Goal: Task Accomplishment & Management: Manage account settings

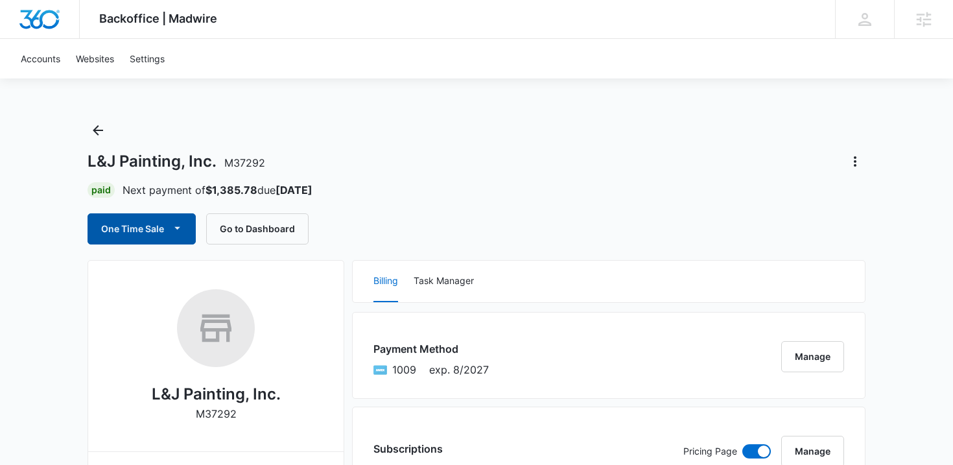
click at [183, 226] on icon "button" at bounding box center [178, 228] width 14 height 14
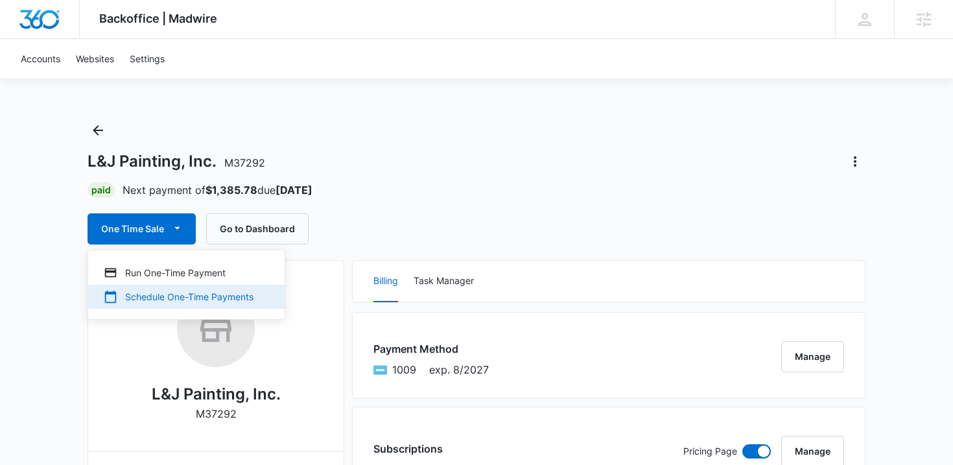
click at [139, 295] on div "Schedule One-Time Payments" at bounding box center [179, 297] width 150 height 14
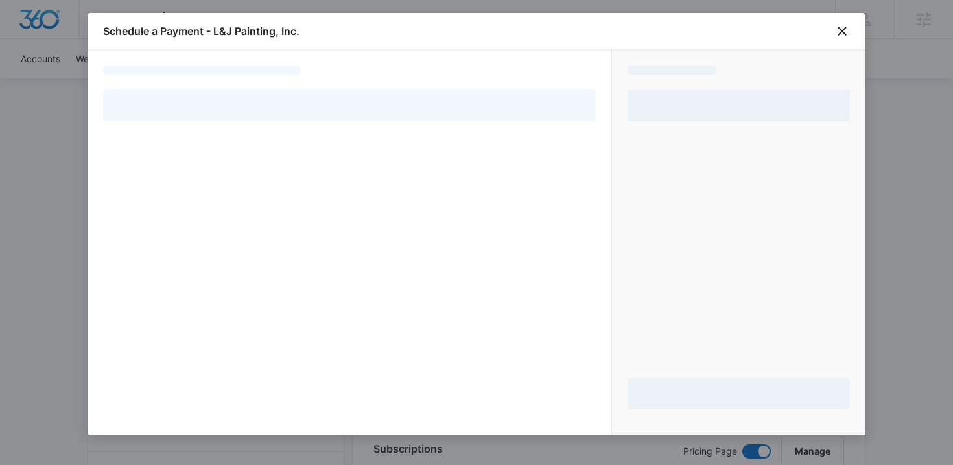
select select "pm_1Q6WsmA4n8RTgNjUenQWnQtA"
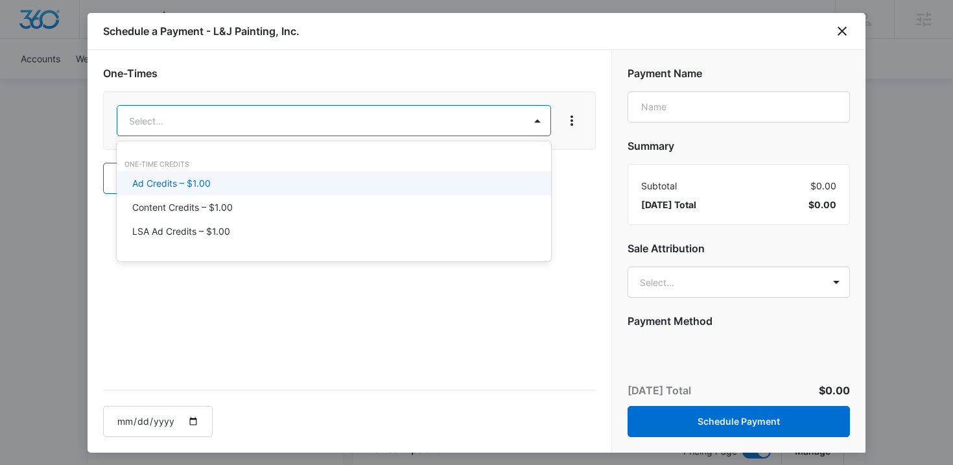
click at [202, 181] on p "Ad Credits – $1.00" at bounding box center [171, 183] width 78 height 14
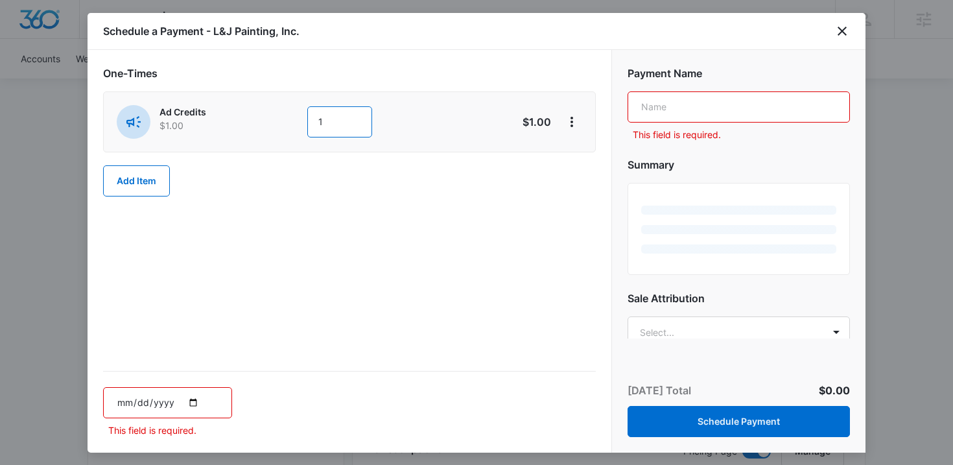
click at [342, 127] on input "1" at bounding box center [339, 121] width 65 height 31
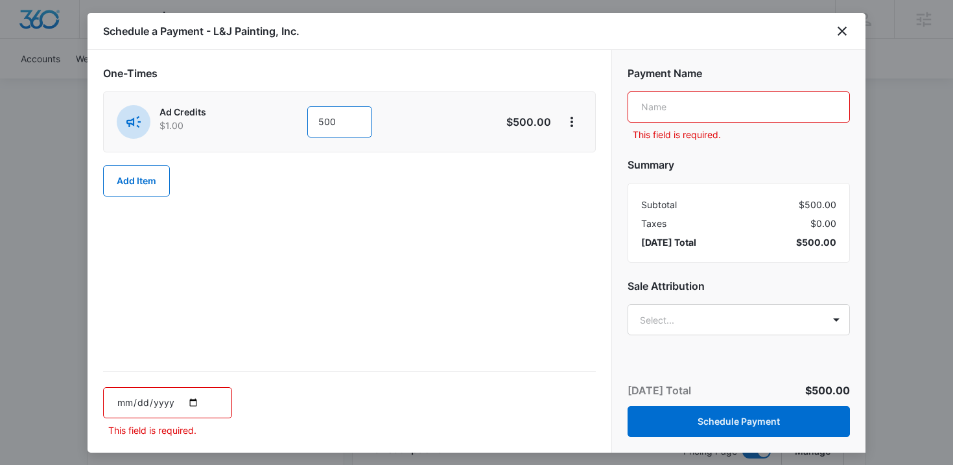
type input "500"
click at [689, 101] on input "text" at bounding box center [739, 106] width 222 height 31
type input "Google Ads"
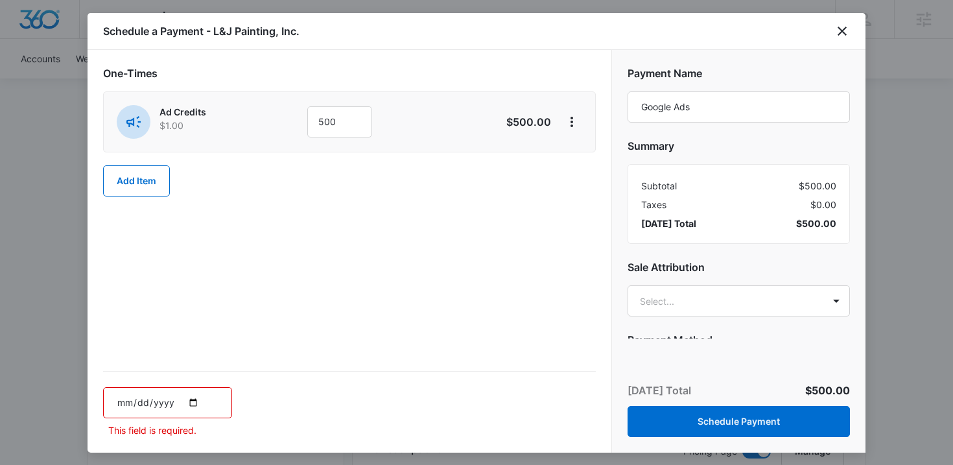
click at [189, 397] on input "date" at bounding box center [167, 402] width 129 height 31
type input "2025-10-13"
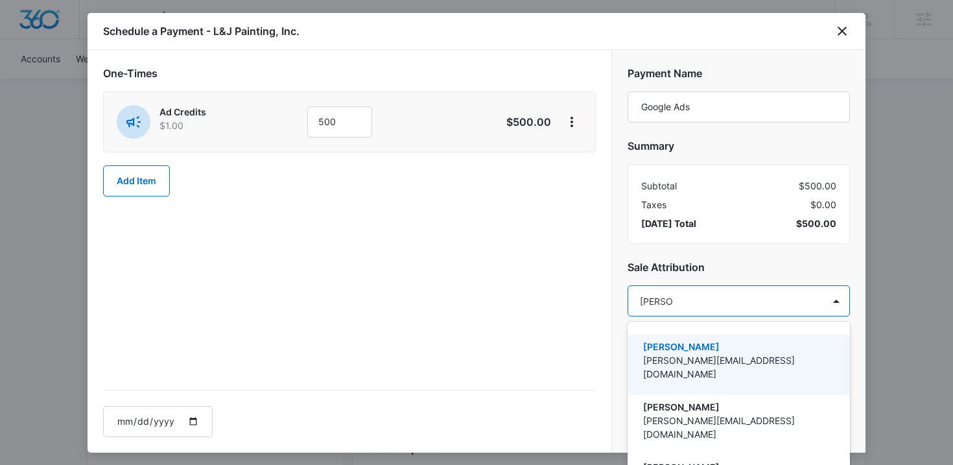
type input "Kaitlyn T"
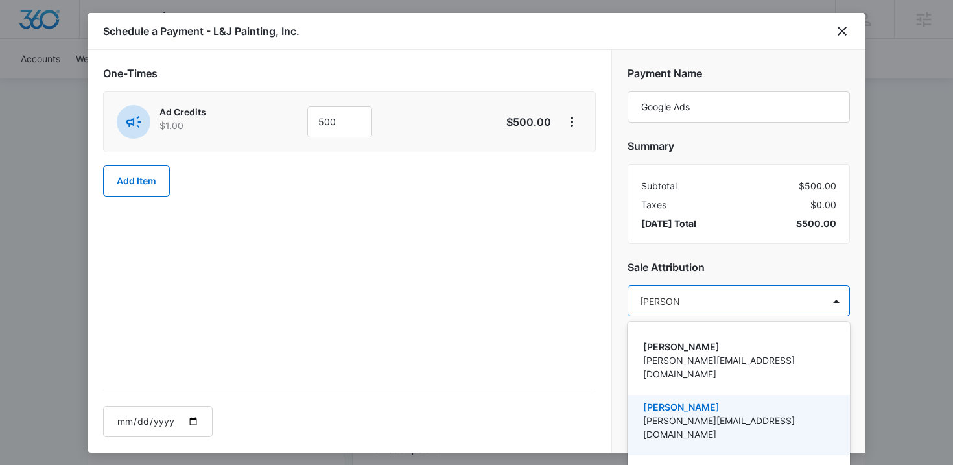
click at [737, 414] on p "[PERSON_NAME][EMAIL_ADDRESS][DOMAIN_NAME]" at bounding box center [737, 427] width 189 height 27
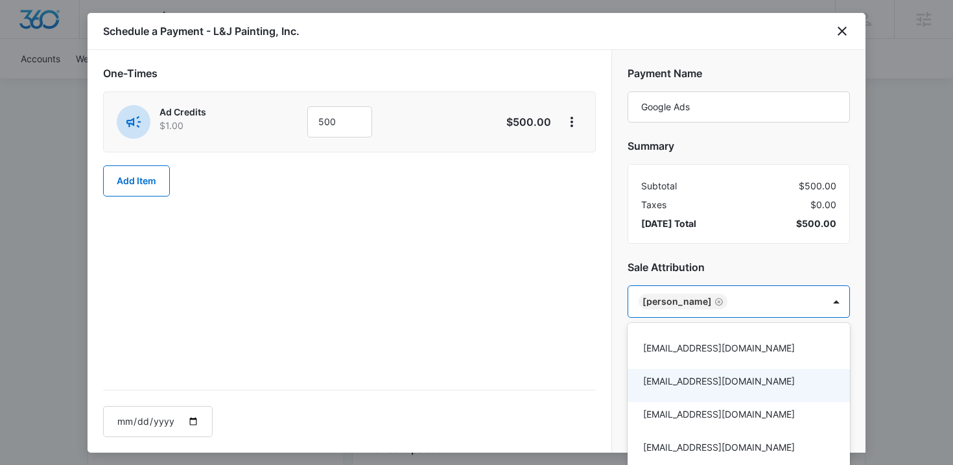
click at [530, 324] on div at bounding box center [476, 232] width 953 height 465
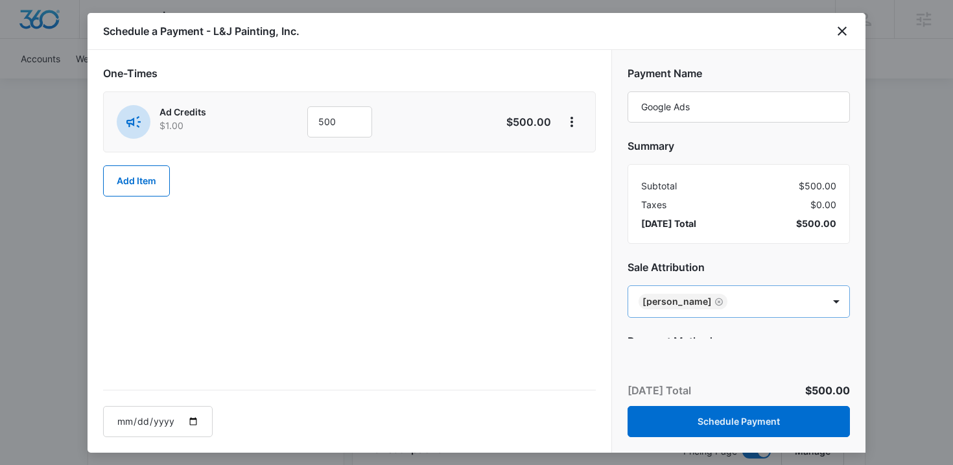
scroll to position [52, 0]
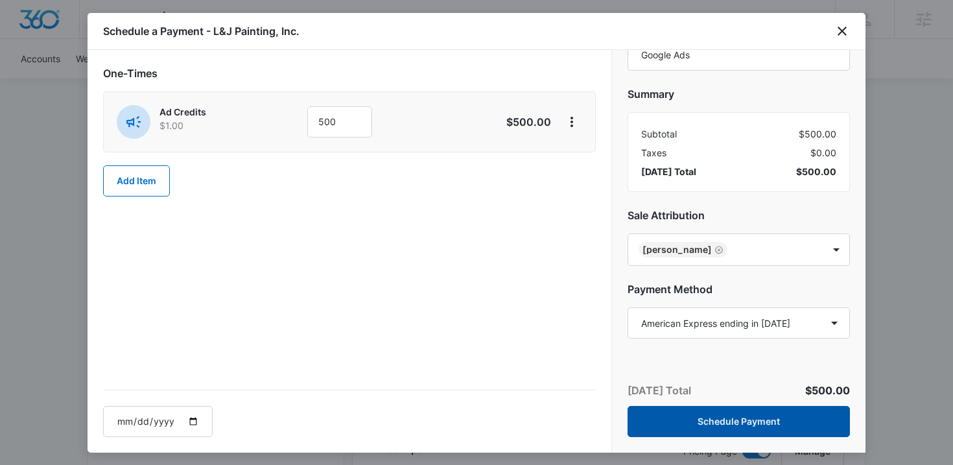
click at [690, 427] on button "Schedule Payment" at bounding box center [739, 421] width 222 height 31
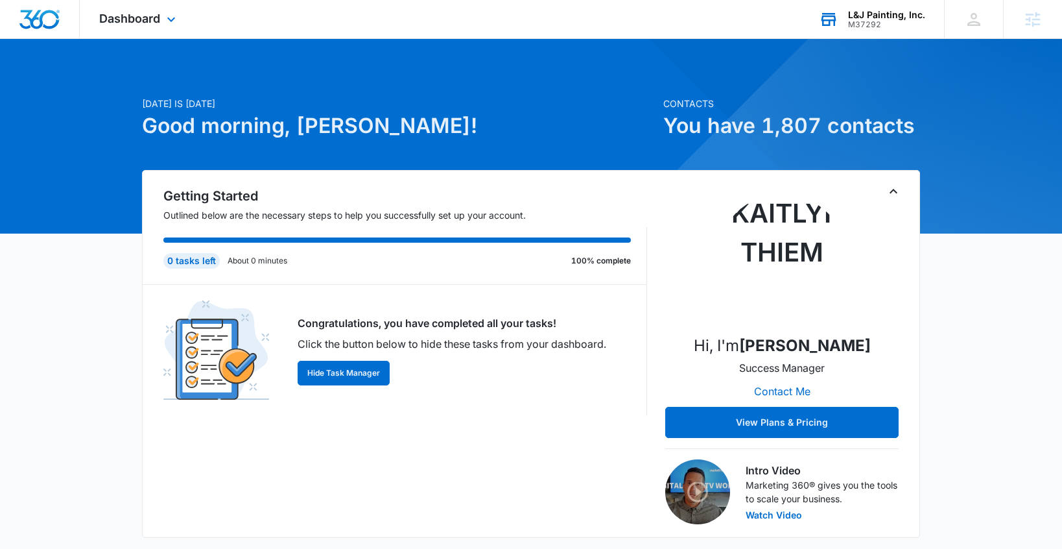
click at [905, 8] on div "L&J Painting, Inc. M37292 Your Accounts View All" at bounding box center [871, 19] width 145 height 38
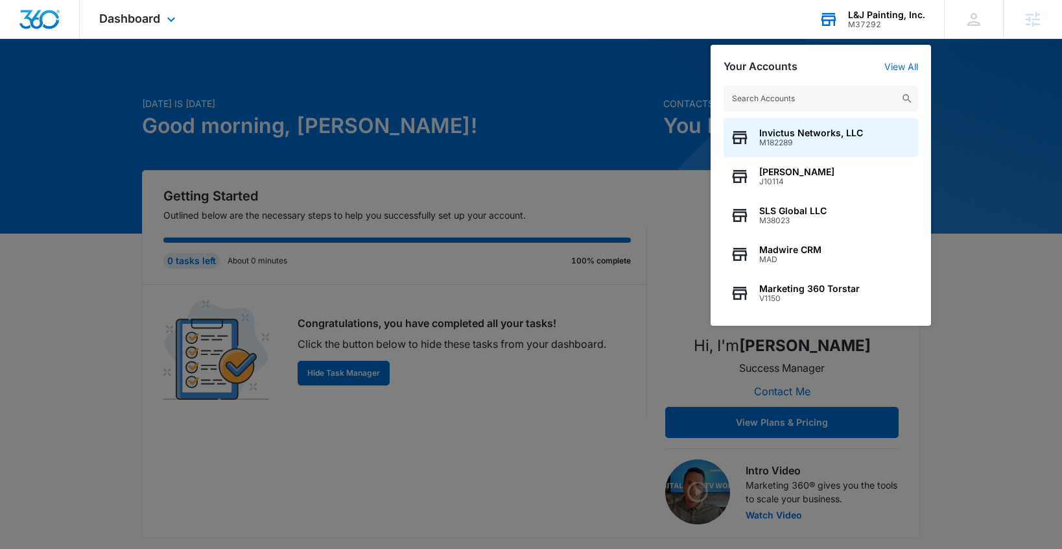
click at [804, 97] on input "text" at bounding box center [821, 99] width 195 height 26
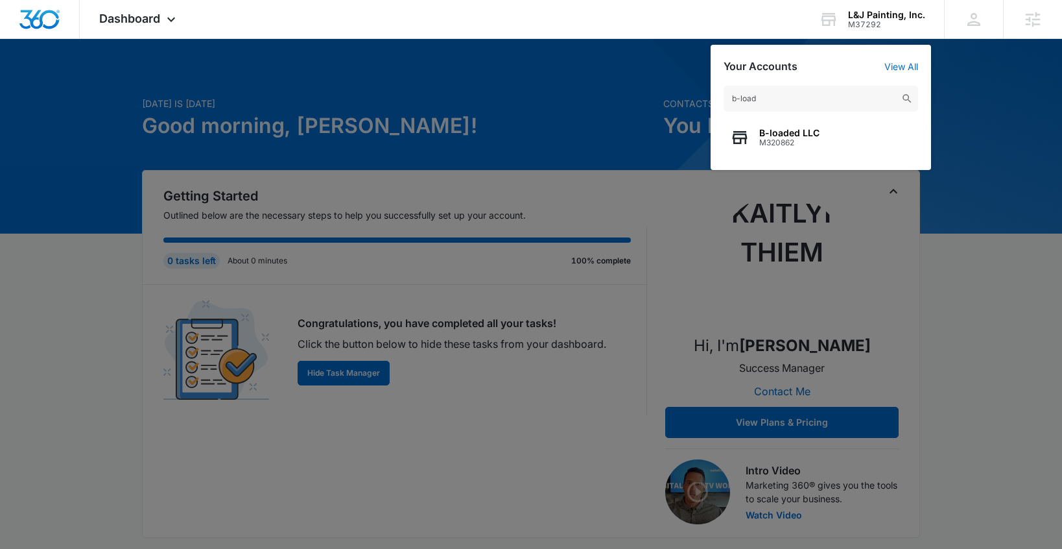
type input "b-load"
click at [773, 136] on span "B-loaded LLC" at bounding box center [789, 133] width 60 height 10
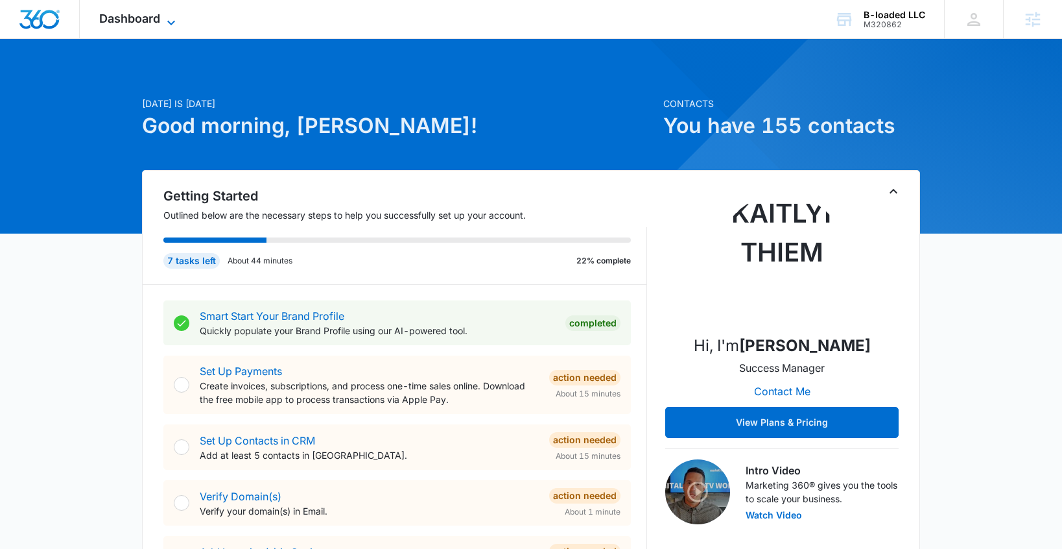
click at [147, 20] on span "Dashboard" at bounding box center [129, 19] width 61 height 14
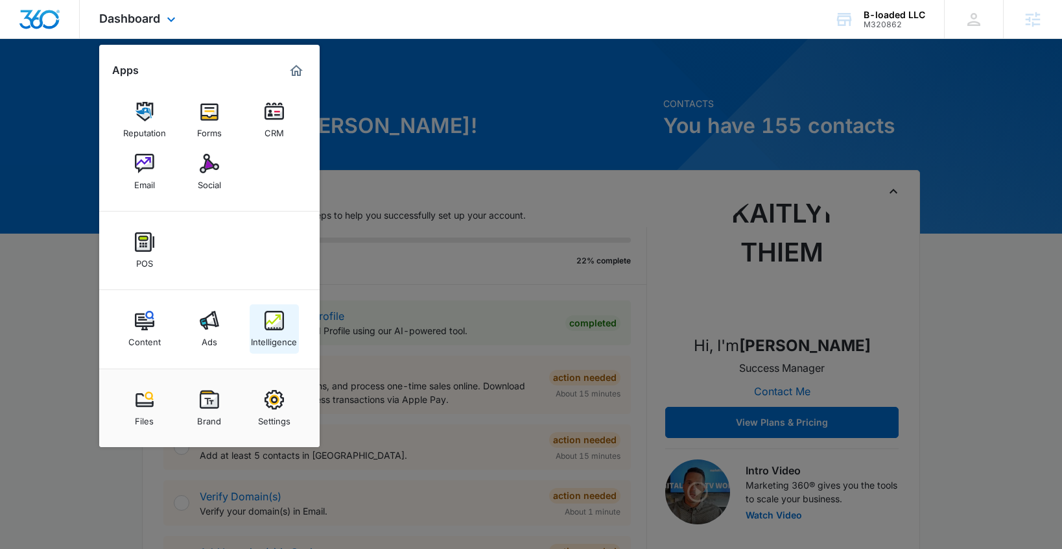
click at [268, 325] on img at bounding box center [274, 320] width 19 height 19
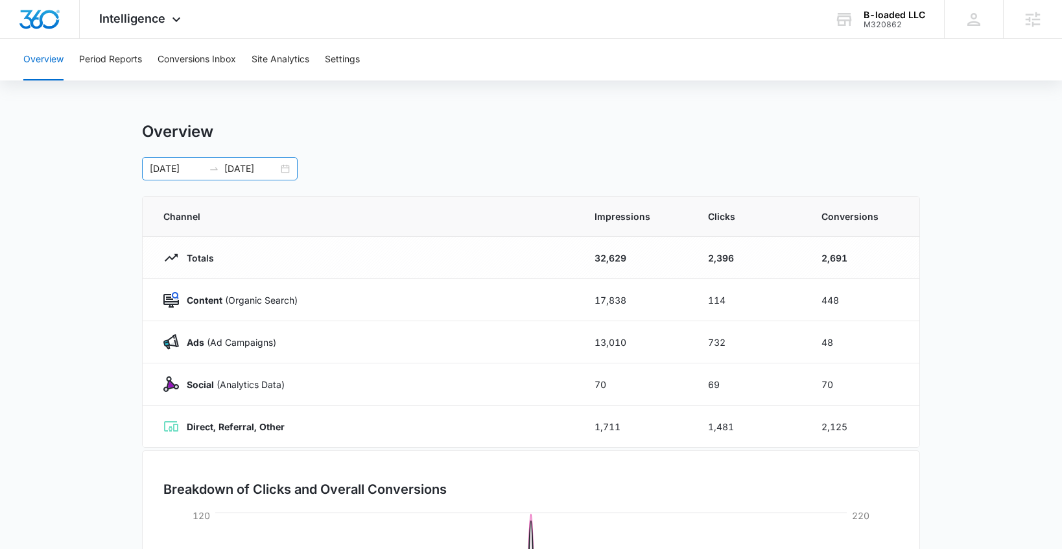
click at [284, 168] on div "06/29/2025 09/27/2025" at bounding box center [220, 168] width 156 height 23
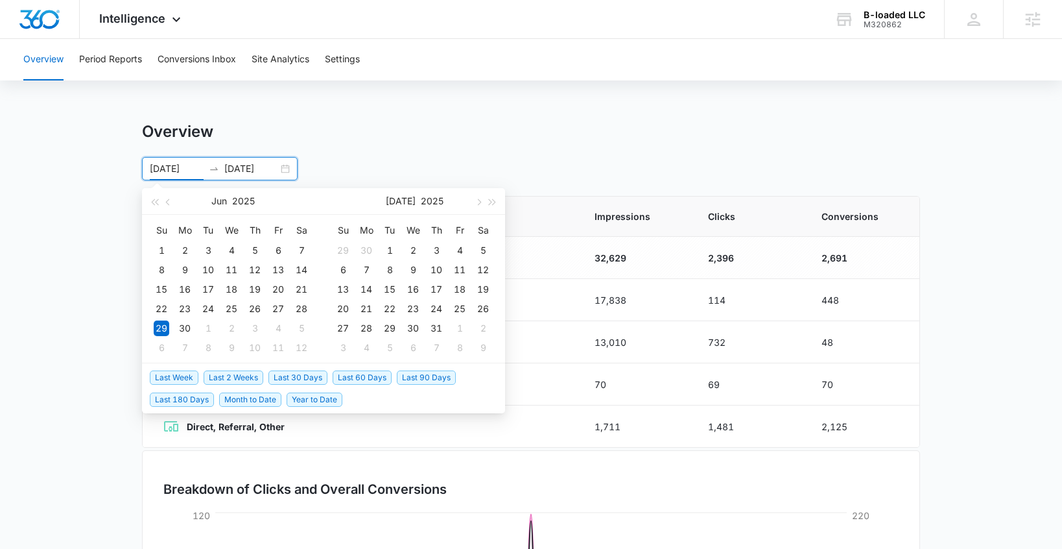
click at [185, 374] on span "Last Week" at bounding box center [174, 377] width 49 height 14
type input "09/29/2025"
type input "10/06/2025"
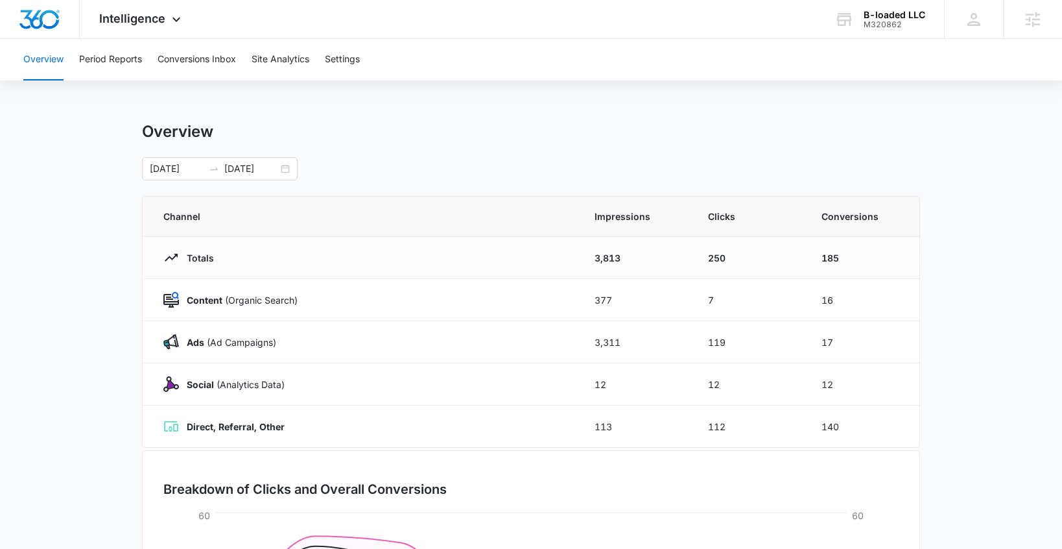
click at [108, 256] on main "Overview 09/29/2025 10/06/2025 Sep 2025 Su Mo Tu We Th Fr Sa 31 1 2 3 4 5 6 7 8…" at bounding box center [531, 462] width 1062 height 681
click at [118, 53] on button "Period Reports" at bounding box center [110, 59] width 63 height 41
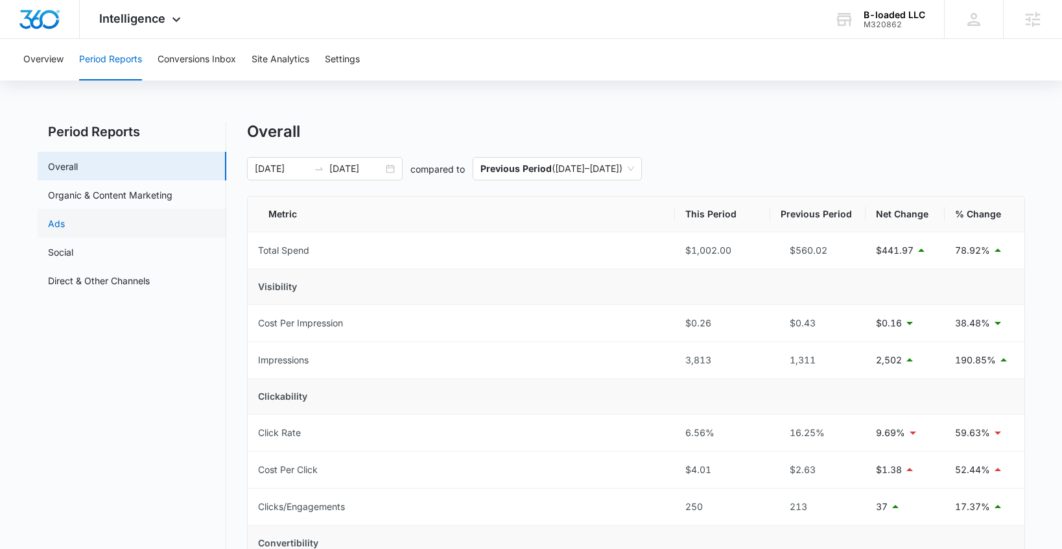
click at [62, 217] on link "Ads" at bounding box center [56, 224] width 17 height 14
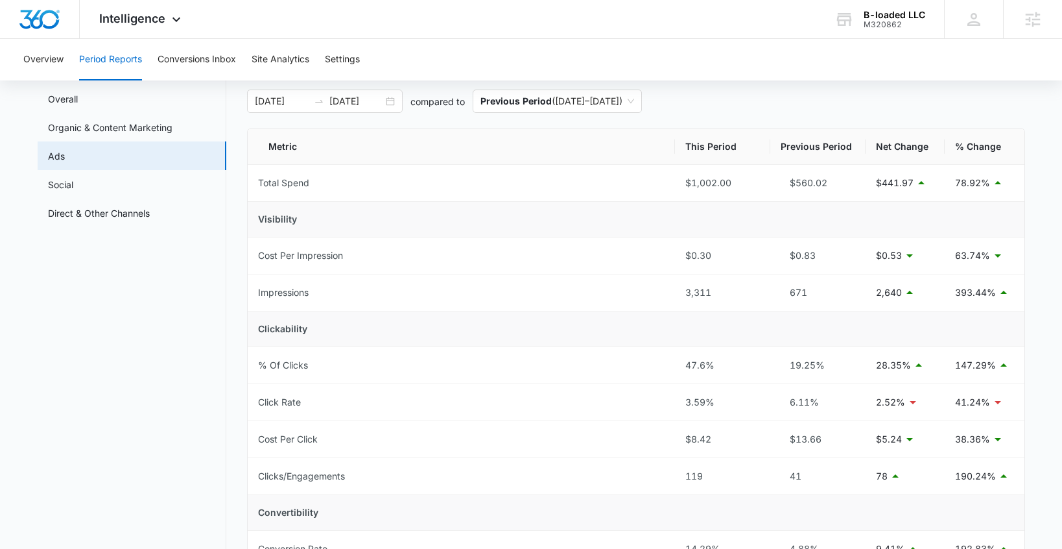
scroll to position [60, 0]
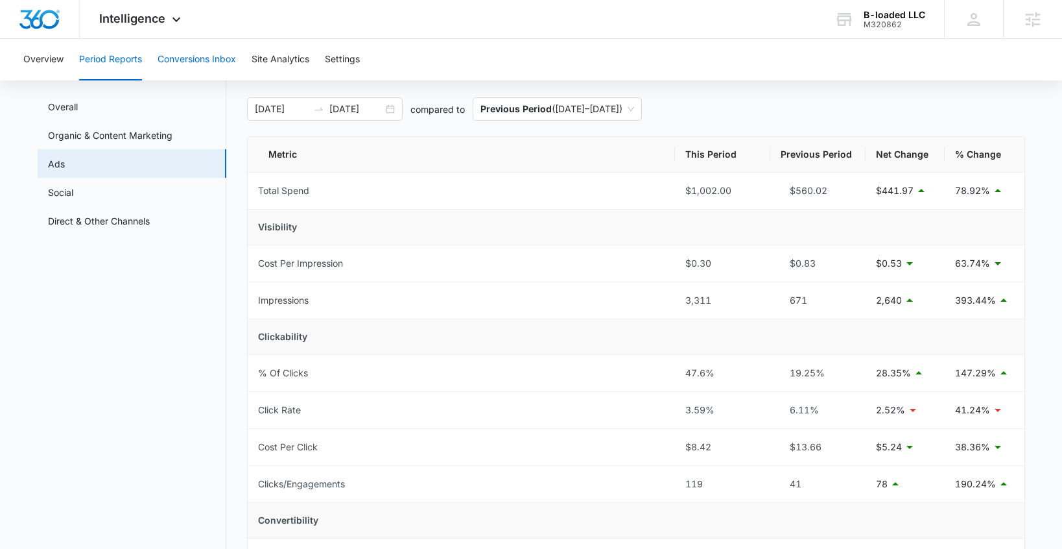
click at [200, 61] on button "Conversions Inbox" at bounding box center [197, 59] width 78 height 41
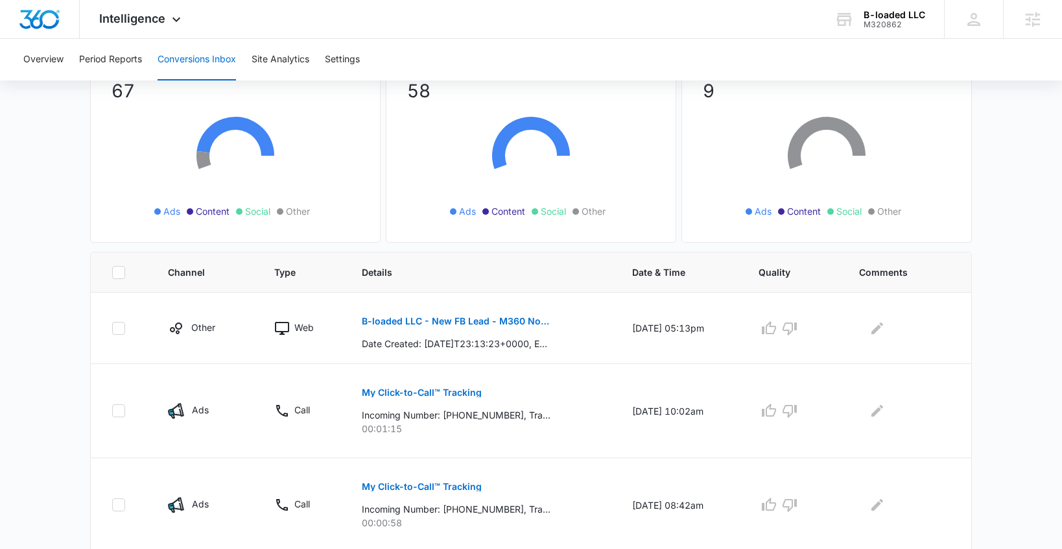
scroll to position [117, 0]
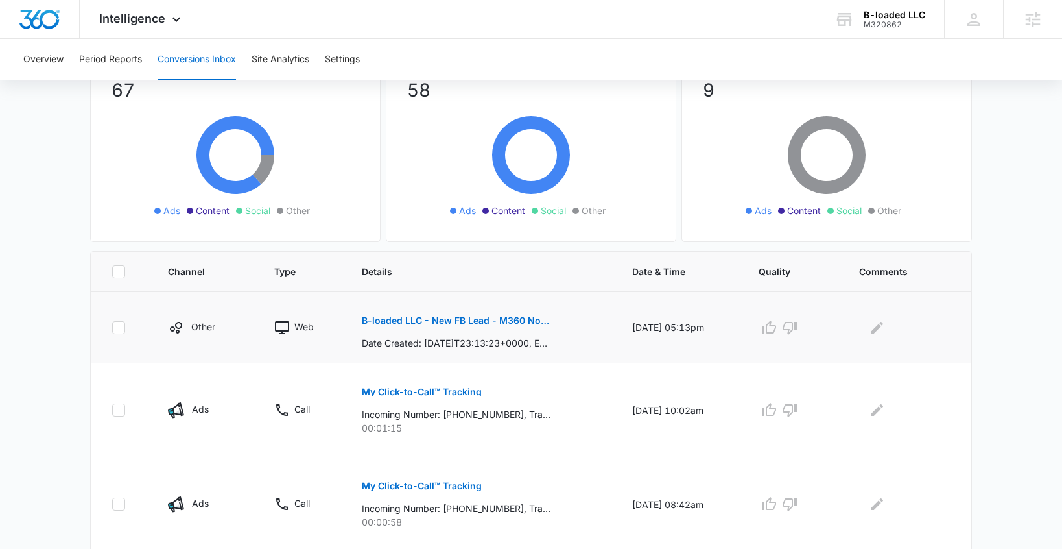
click at [376, 318] on p "B-loaded LLC - New FB Lead - M360 Notification" at bounding box center [456, 320] width 189 height 9
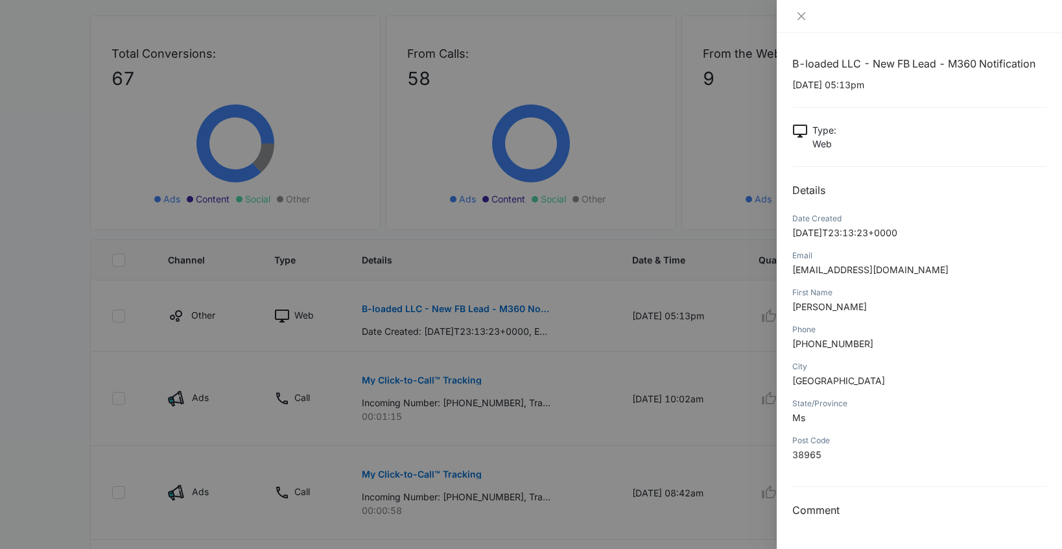
scroll to position [130, 0]
click at [798, 16] on icon "close" at bounding box center [801, 16] width 10 height 10
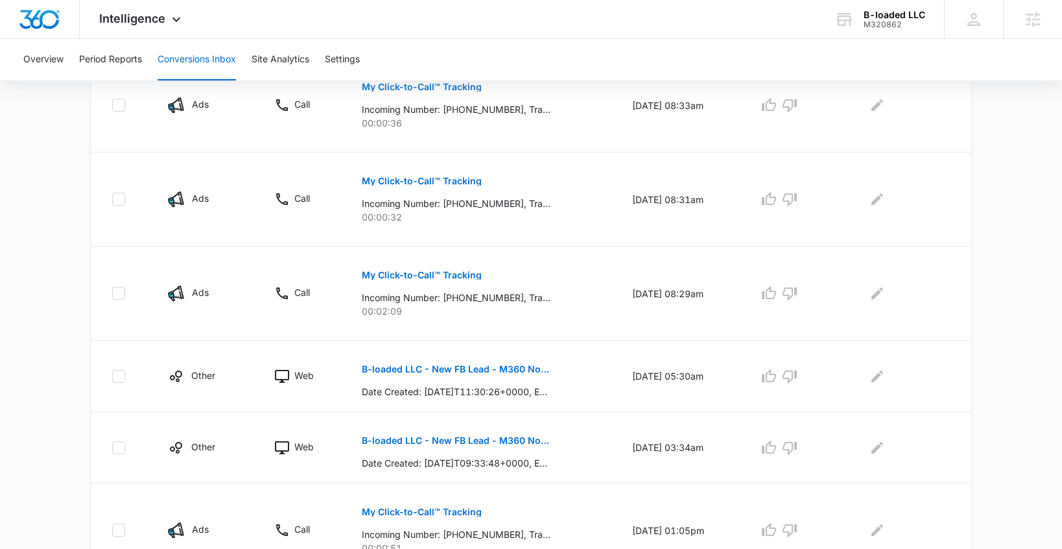
scroll to position [611, 0]
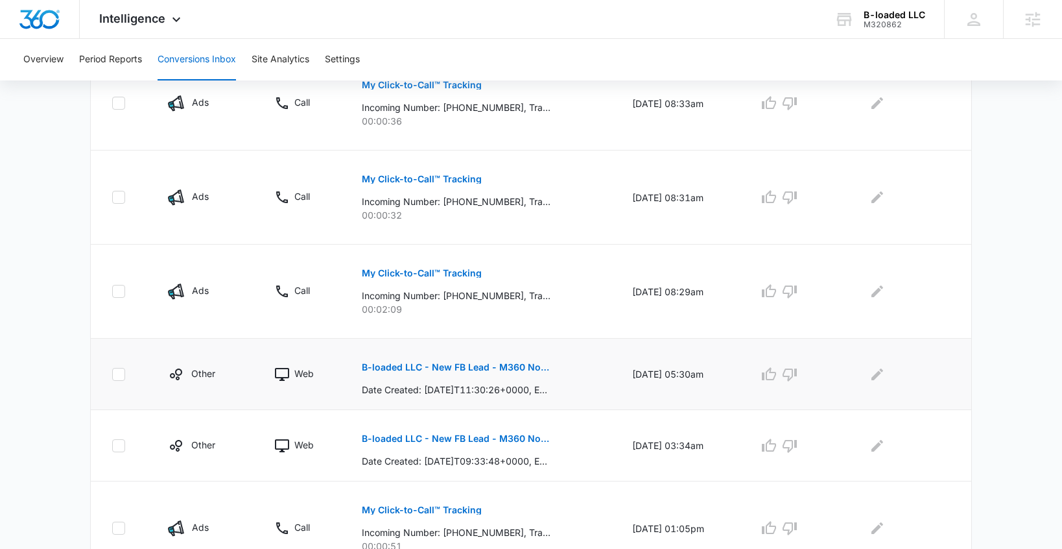
click at [425, 366] on p "B-loaded LLC - New FB Lead - M360 Notification" at bounding box center [456, 366] width 189 height 9
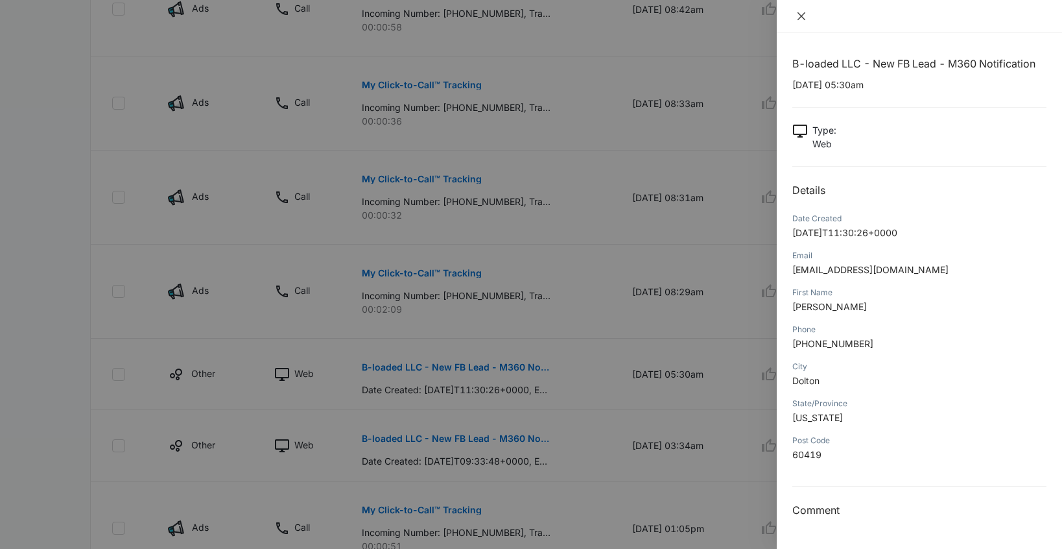
click at [803, 15] on icon "close" at bounding box center [802, 16] width 8 height 8
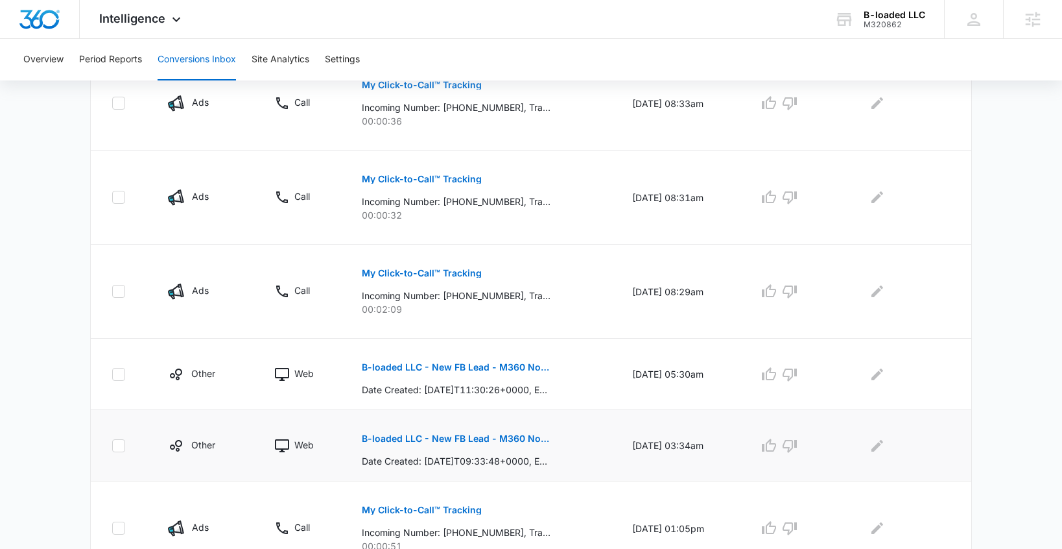
click at [370, 440] on p "B-loaded LLC - New FB Lead - M360 Notification" at bounding box center [456, 438] width 189 height 9
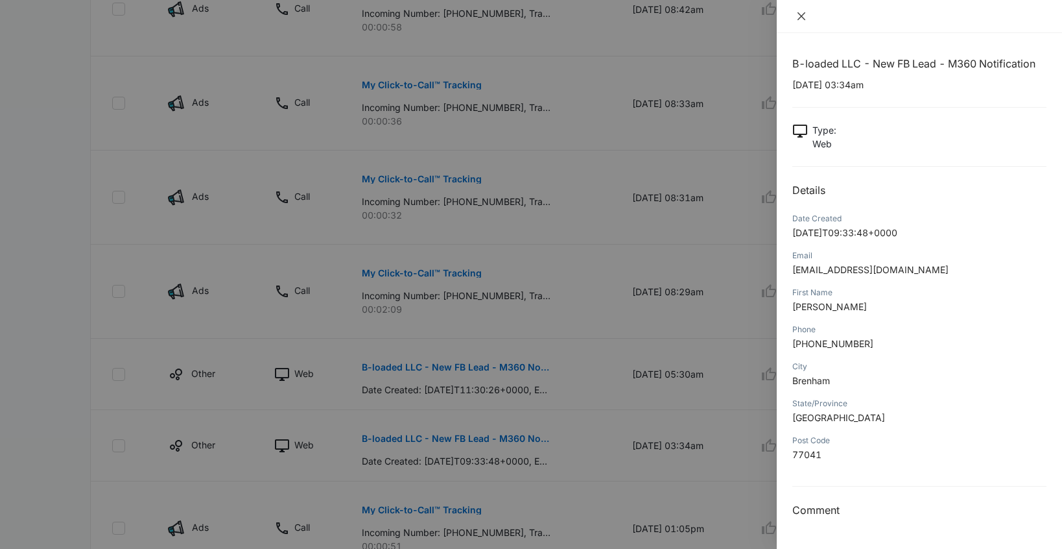
click at [802, 16] on icon "close" at bounding box center [802, 16] width 8 height 8
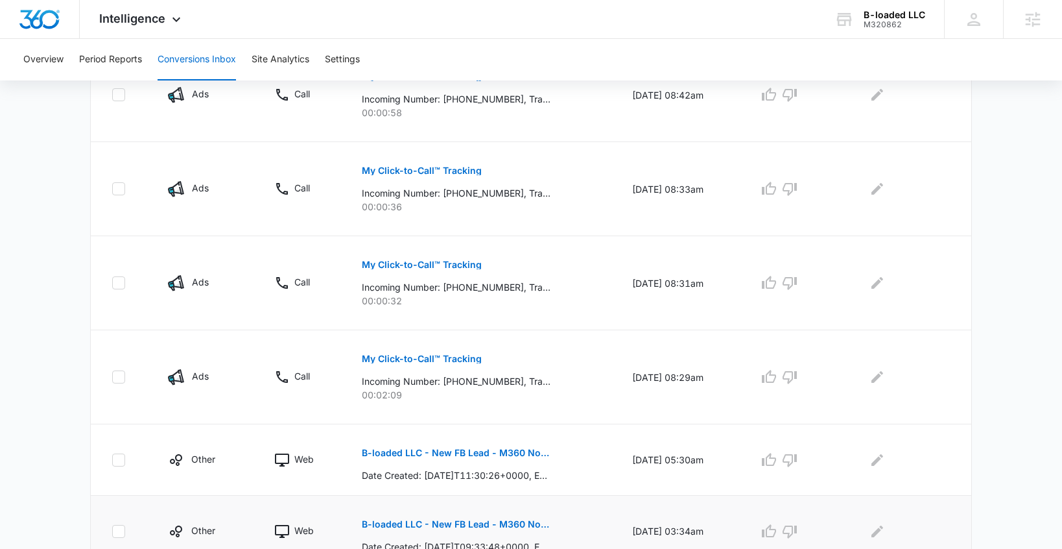
scroll to position [479, 0]
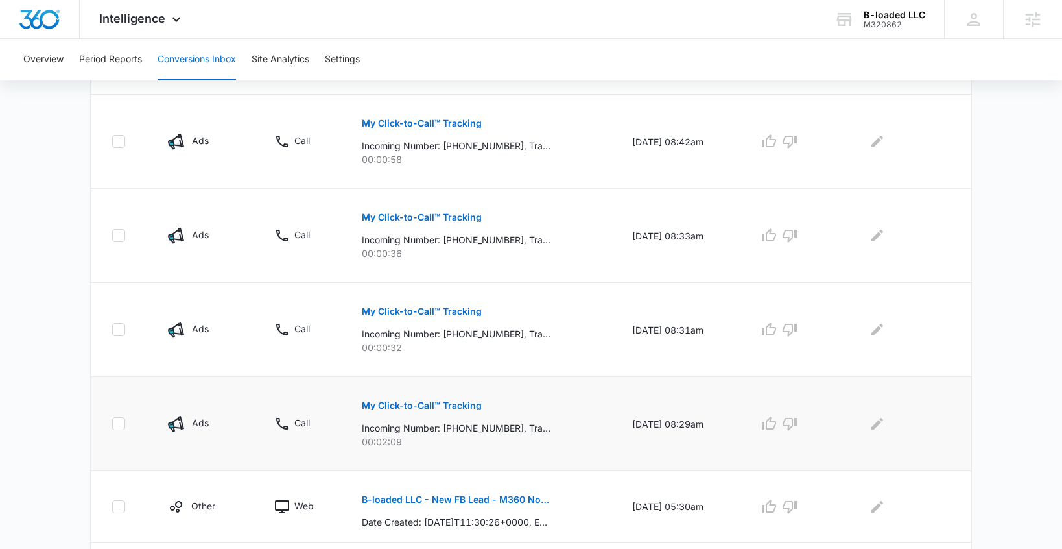
click at [404, 403] on p "My Click-to-Call™ Tracking" at bounding box center [422, 405] width 120 height 9
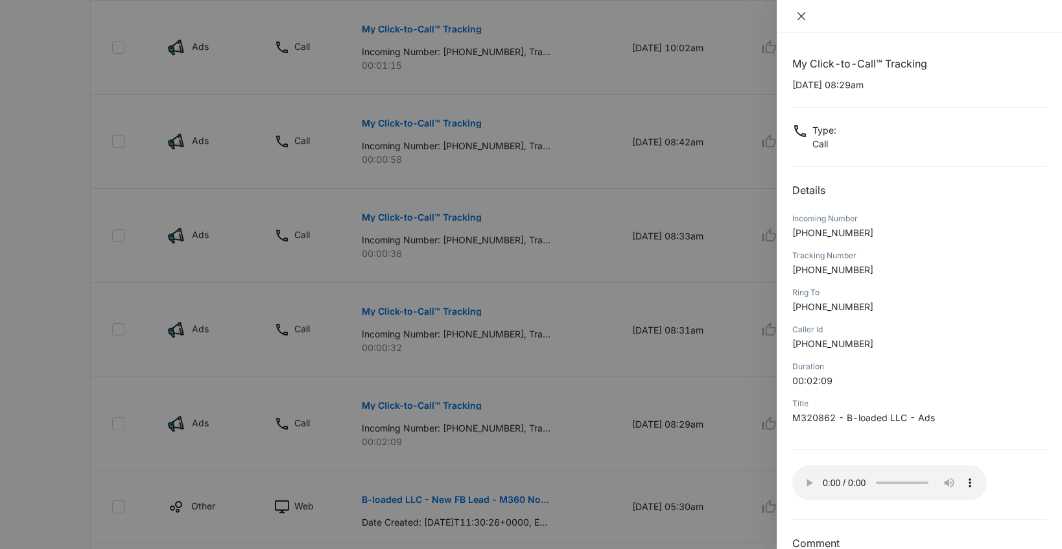
click at [799, 17] on icon "close" at bounding box center [802, 16] width 8 height 8
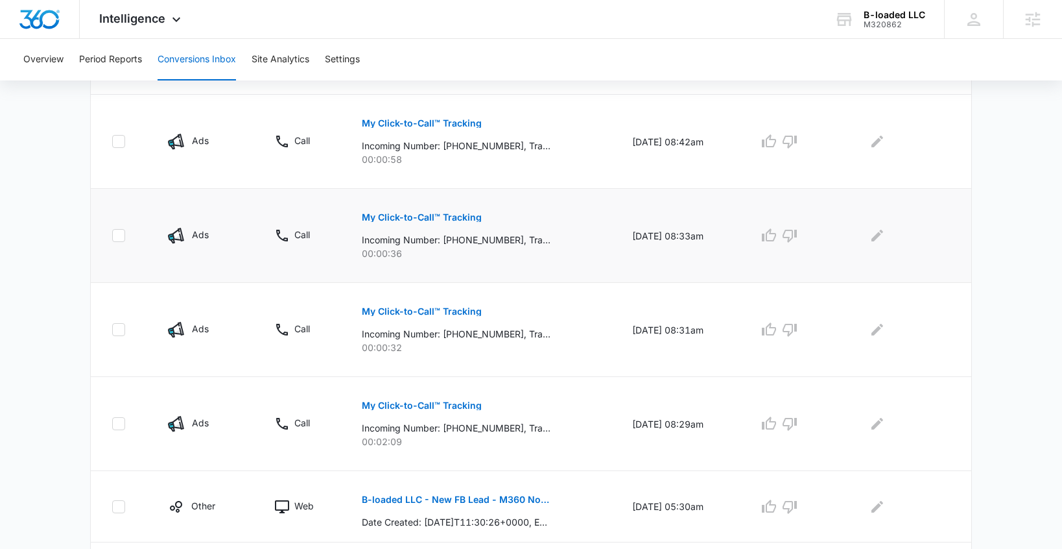
scroll to position [538, 0]
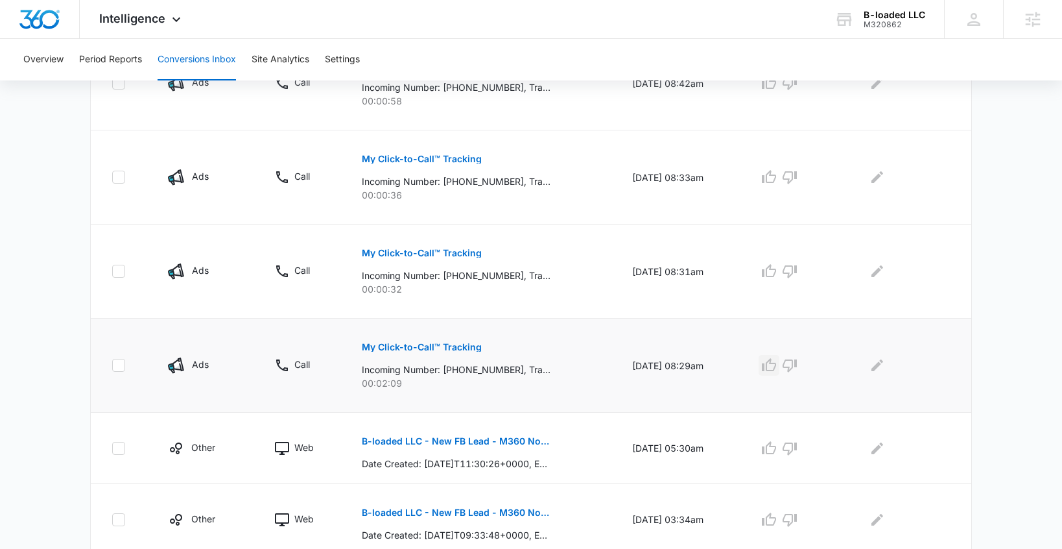
click at [777, 368] on icon "button" at bounding box center [769, 365] width 16 height 16
click at [885, 371] on icon "Edit Comments" at bounding box center [877, 365] width 16 height 16
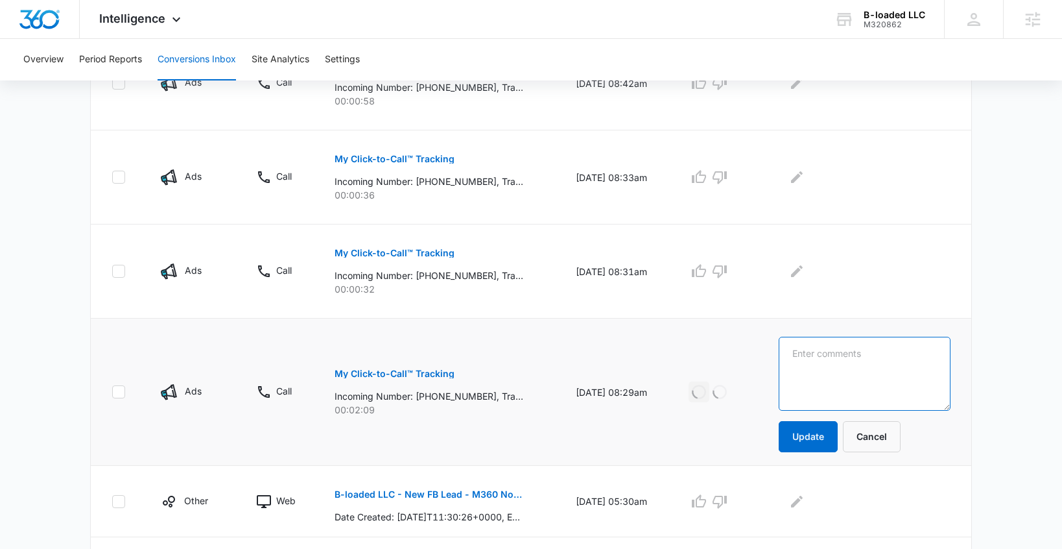
click at [828, 370] on textarea at bounding box center [865, 374] width 172 height 74
type textarea "had a hard time communicating"
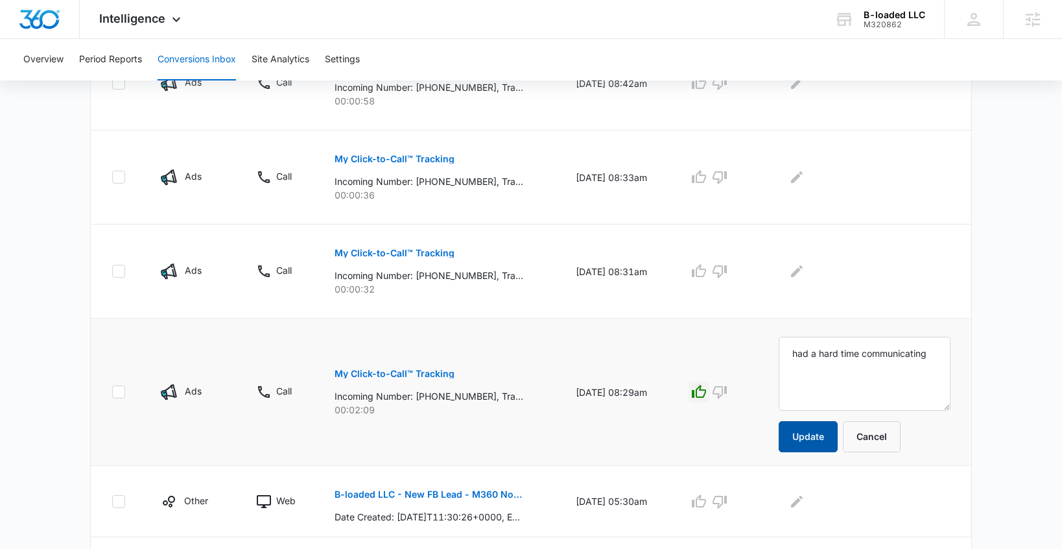
click at [821, 436] on button "Update" at bounding box center [808, 436] width 59 height 31
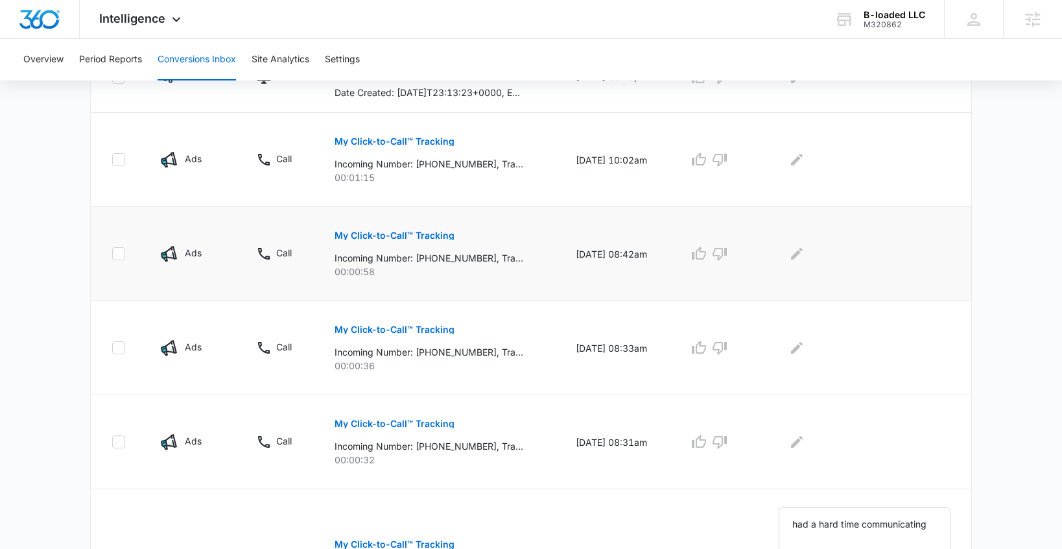
scroll to position [301, 0]
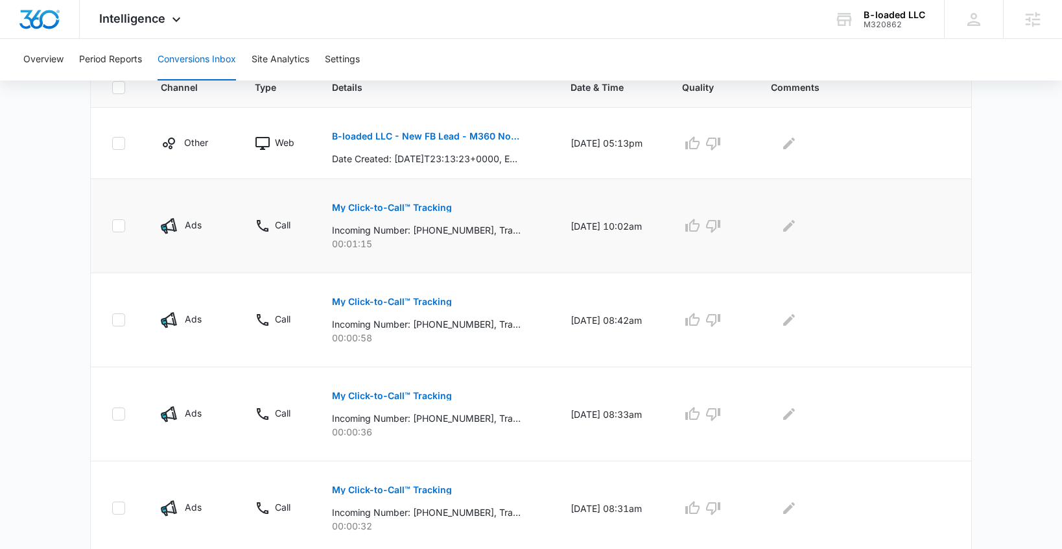
click at [373, 205] on p "My Click-to-Call™ Tracking" at bounding box center [392, 207] width 120 height 9
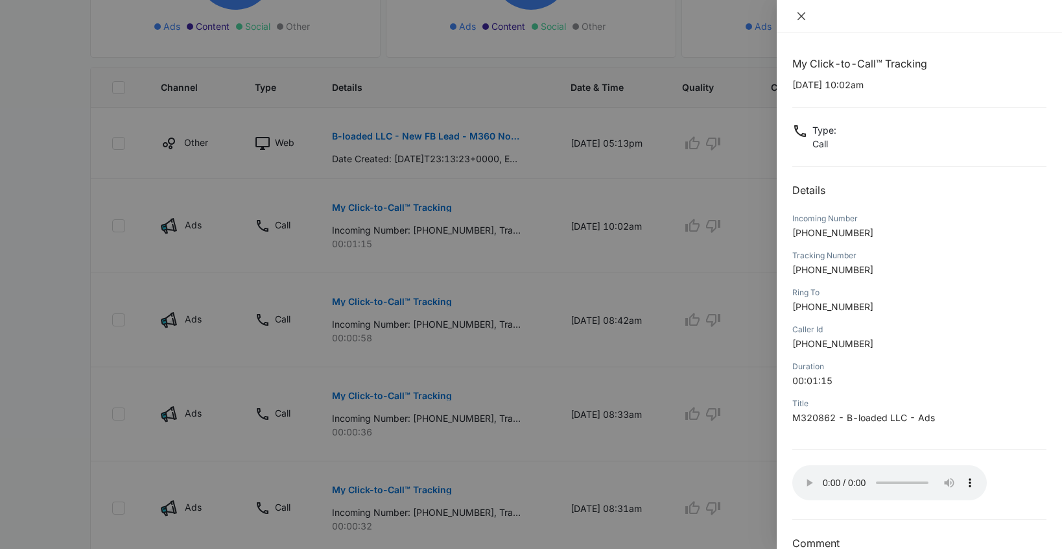
click at [803, 14] on icon "close" at bounding box center [802, 16] width 8 height 8
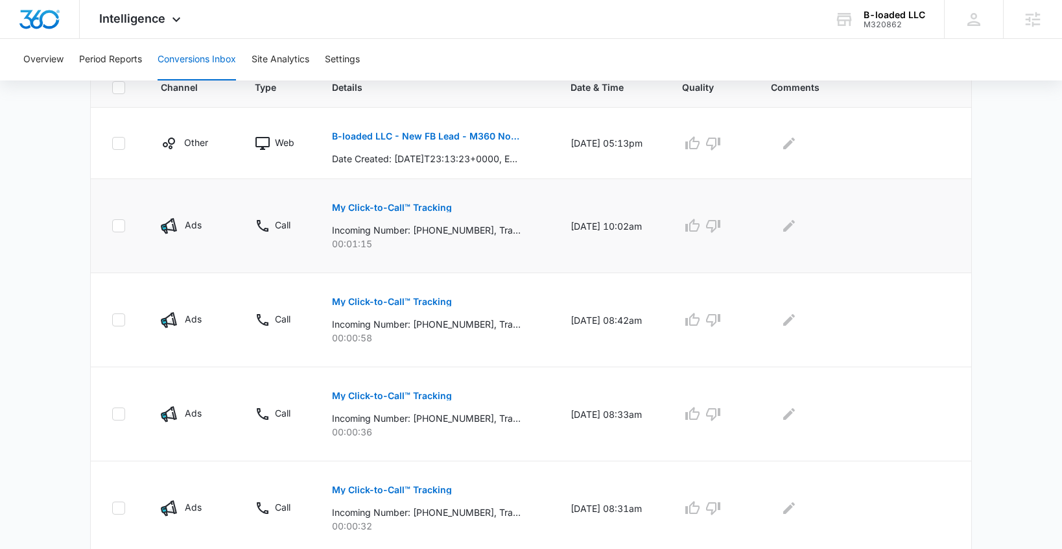
click at [414, 211] on p "My Click-to-Call™ Tracking" at bounding box center [392, 207] width 120 height 9
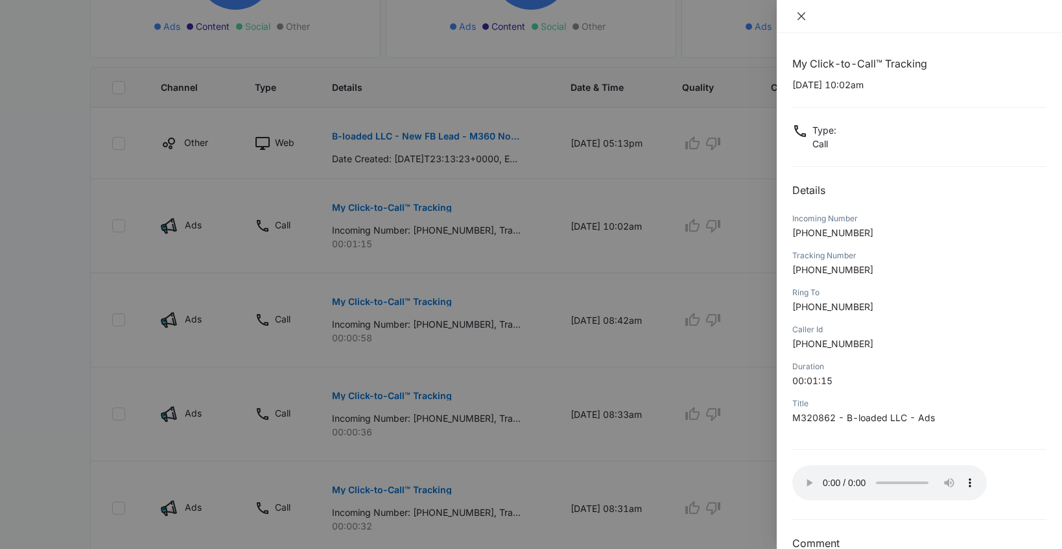
click at [802, 12] on icon "close" at bounding box center [801, 16] width 10 height 10
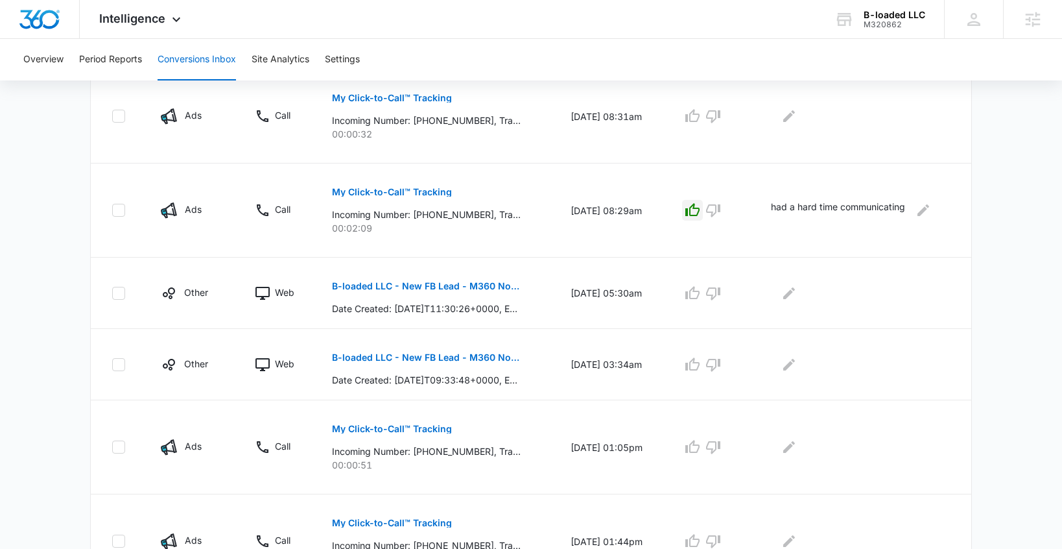
scroll to position [772, 0]
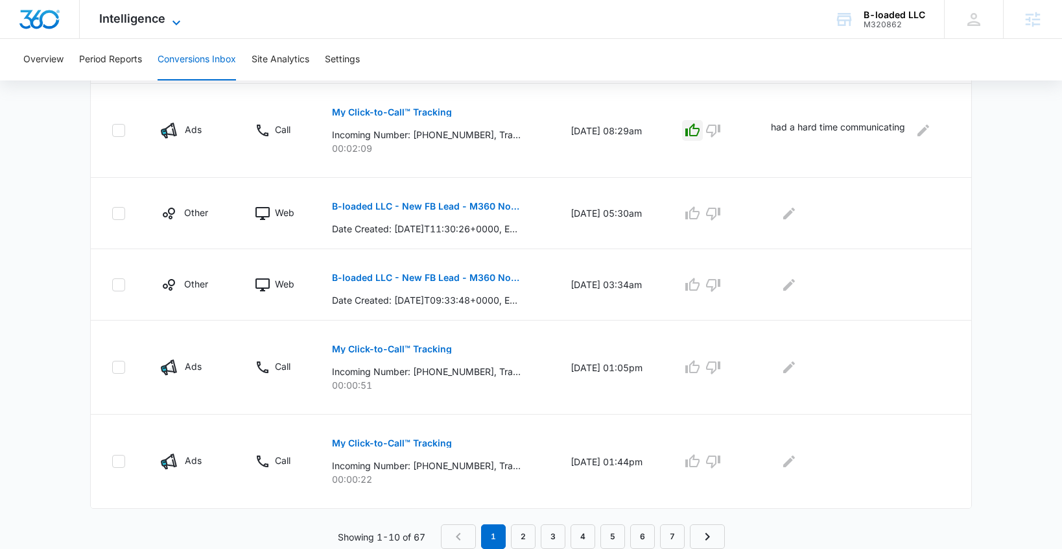
click at [122, 20] on span "Intelligence" at bounding box center [132, 19] width 66 height 14
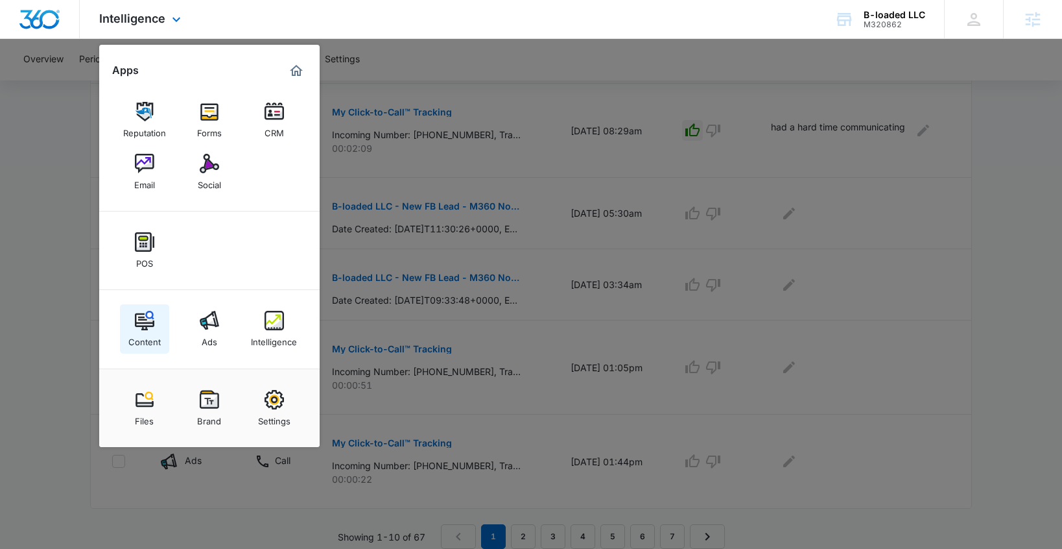
click at [143, 337] on div "Content" at bounding box center [144, 338] width 32 height 17
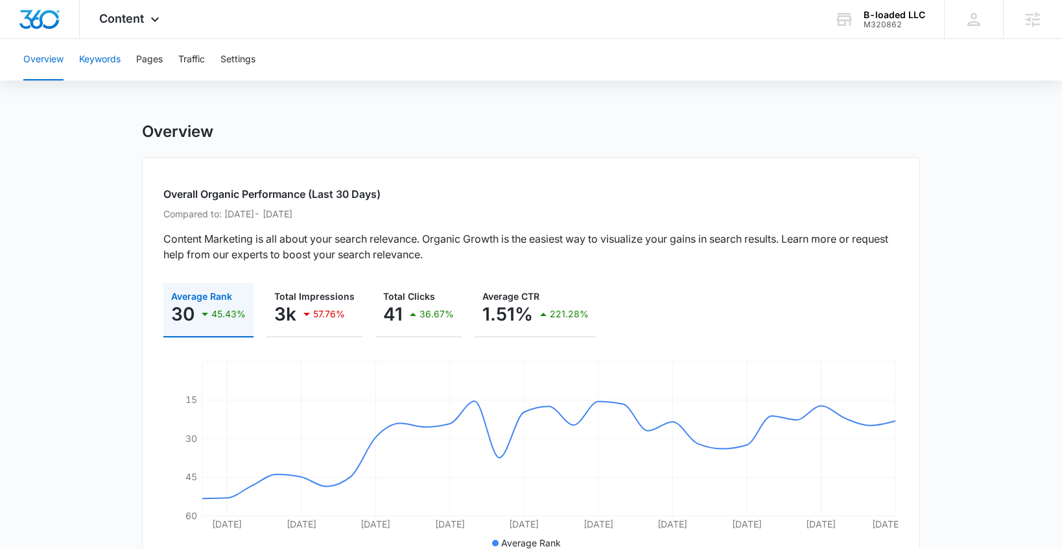
click at [91, 71] on button "Keywords" at bounding box center [99, 59] width 41 height 41
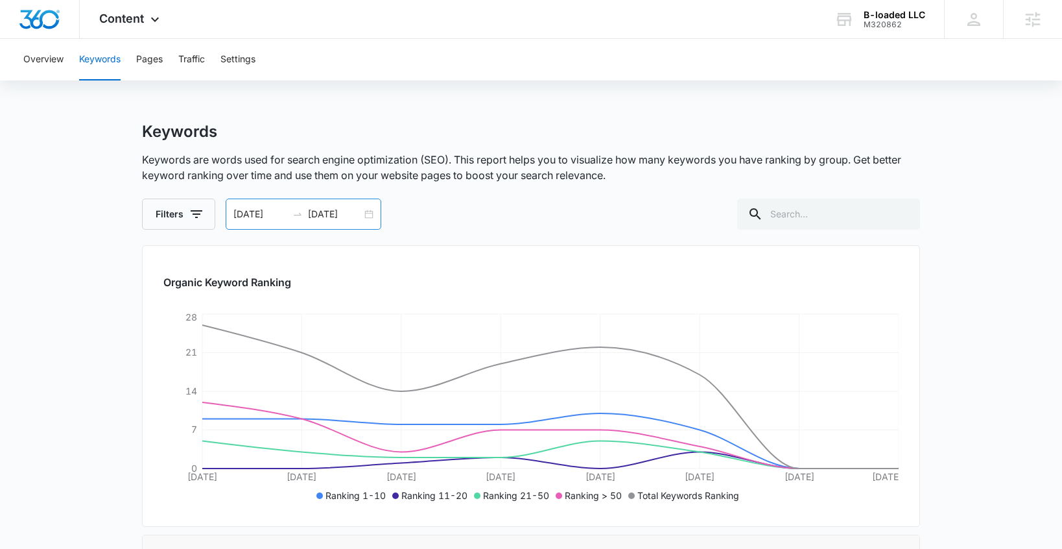
click at [369, 215] on div "09/29/2025 10/06/2025" at bounding box center [304, 213] width 156 height 31
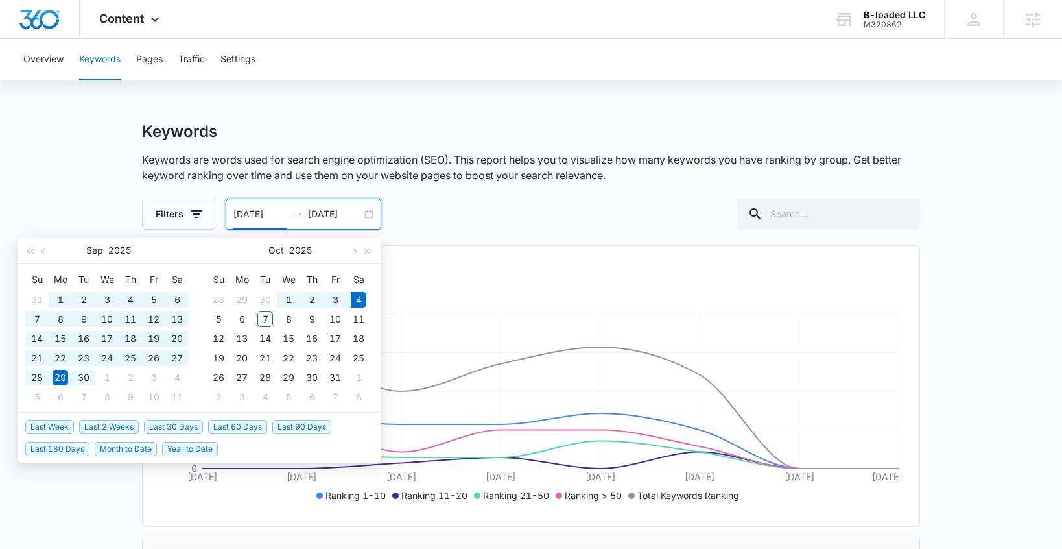
click at [195, 444] on span "Year to Date" at bounding box center [190, 449] width 56 height 14
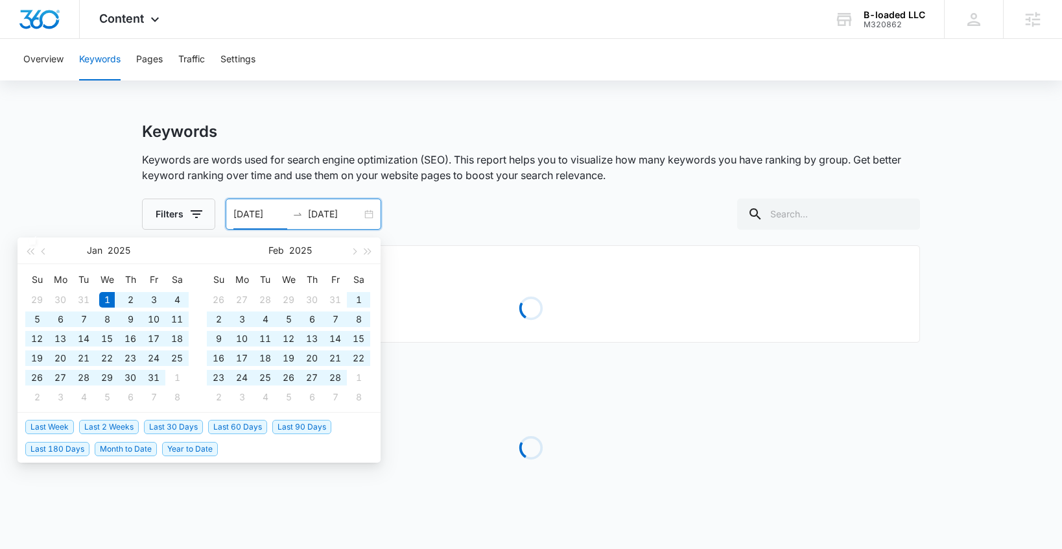
type input "01/01/2025"
type input "10/04/2025"
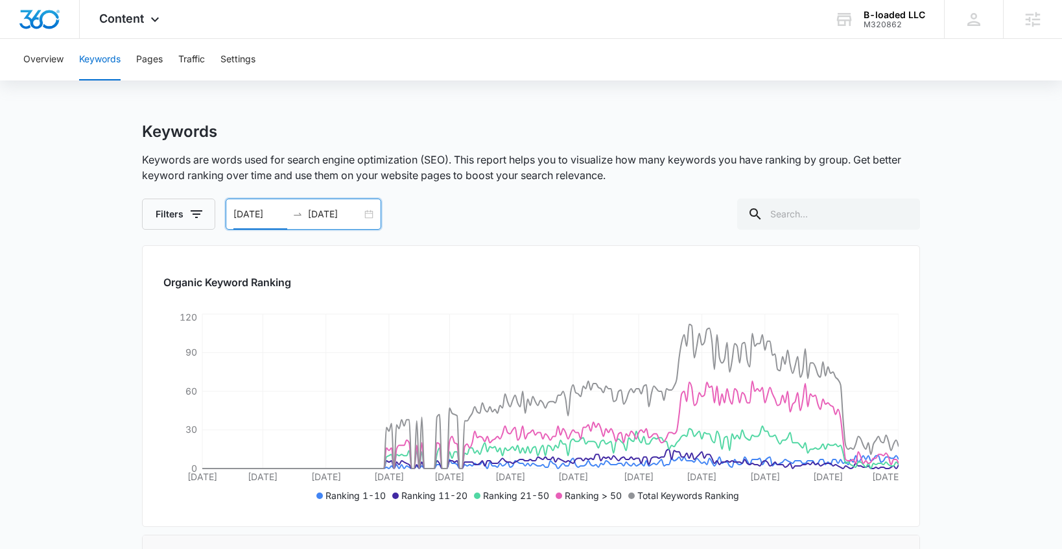
click at [365, 216] on div "01/01/2025 10/04/2025" at bounding box center [304, 213] width 156 height 31
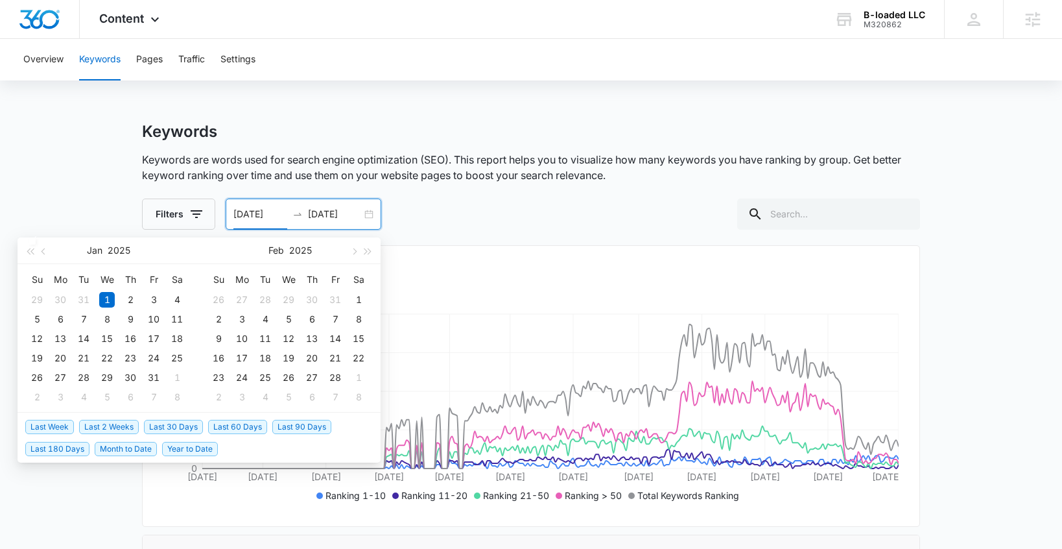
click at [168, 427] on span "Last 30 Days" at bounding box center [173, 426] width 59 height 14
type input "09/04/2025"
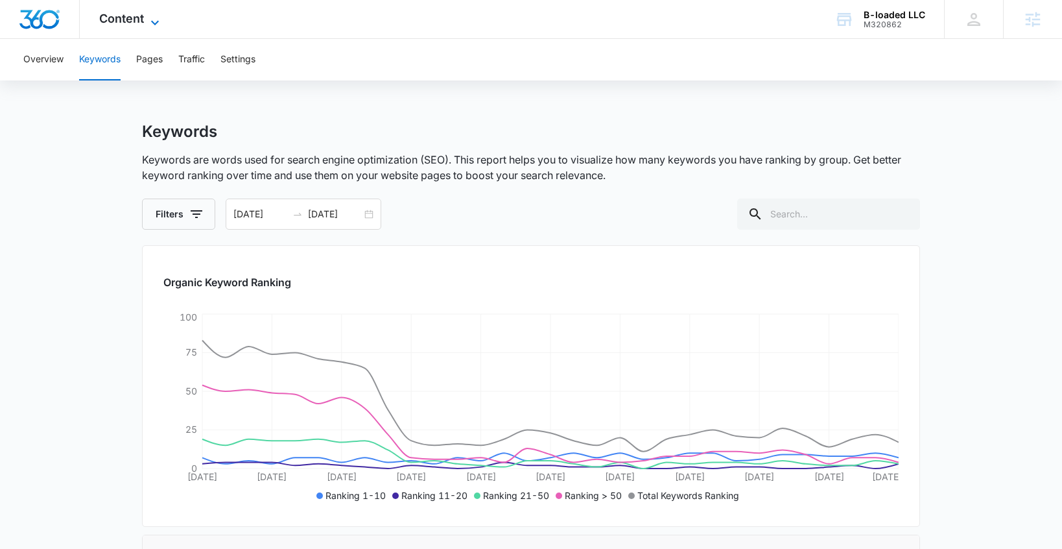
click at [112, 17] on span "Content" at bounding box center [121, 19] width 45 height 14
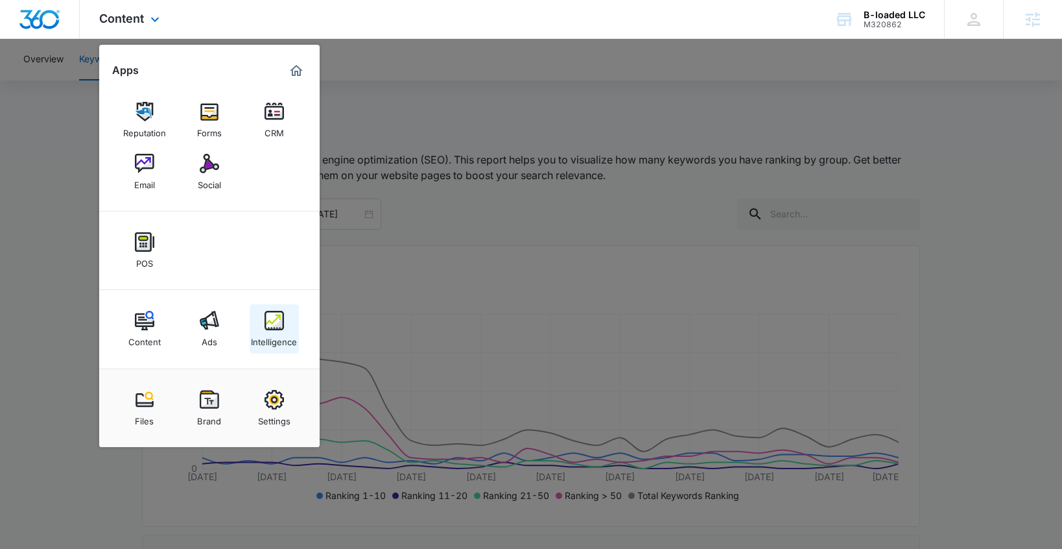
click at [252, 314] on link "Intelligence" at bounding box center [274, 328] width 49 height 49
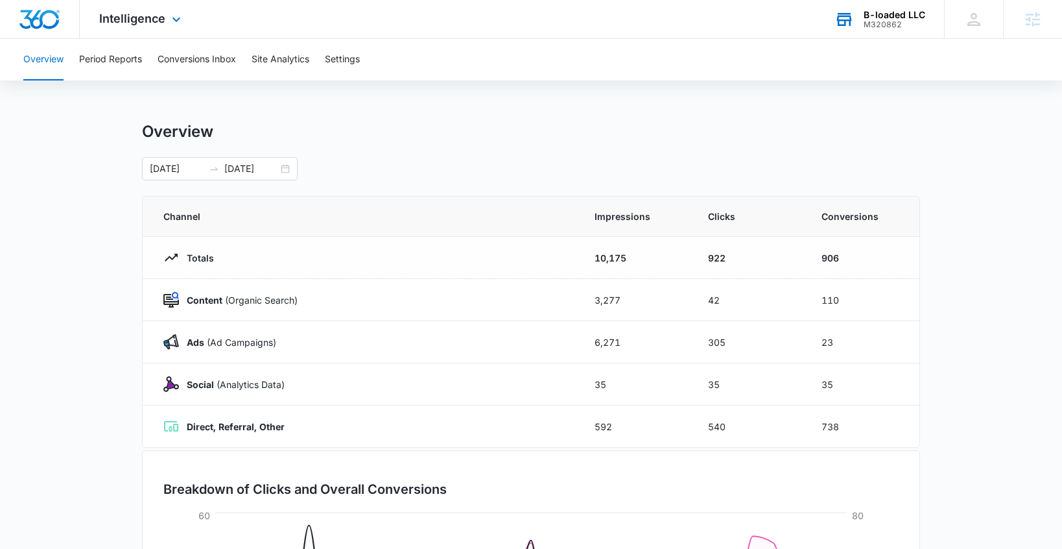
click at [871, 18] on div "B-loaded LLC" at bounding box center [895, 15] width 62 height 10
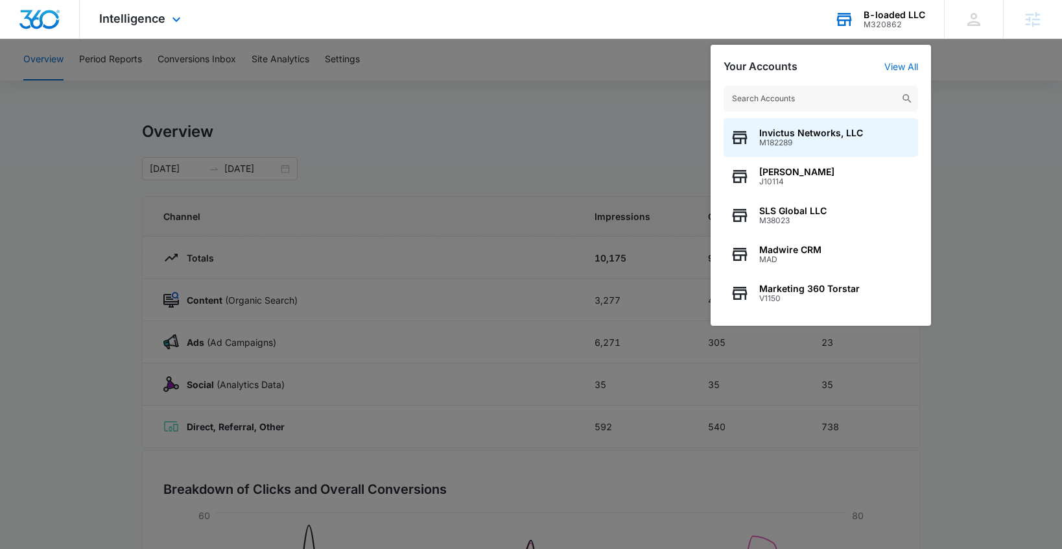
click at [836, 98] on input "text" at bounding box center [821, 99] width 195 height 26
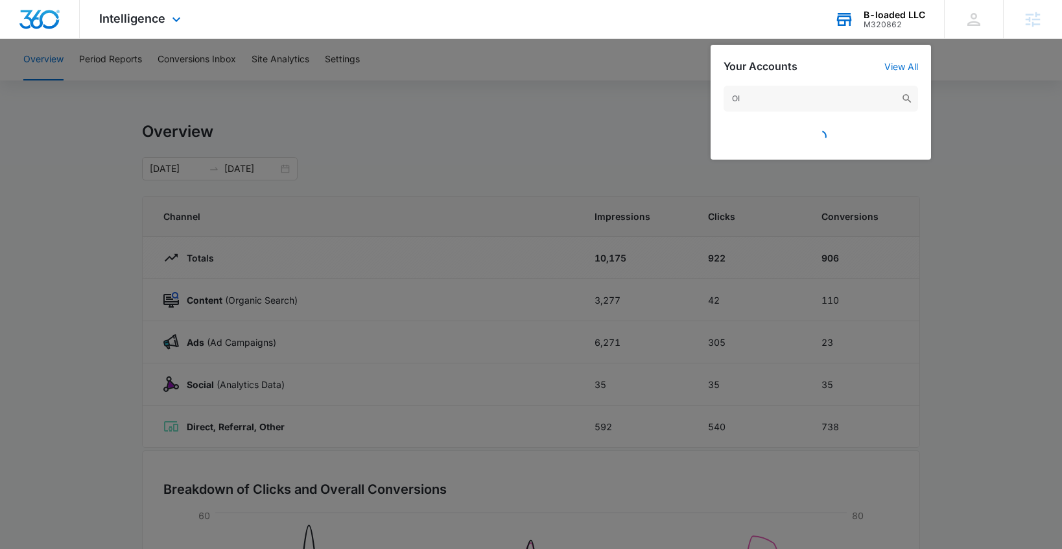
type input "O"
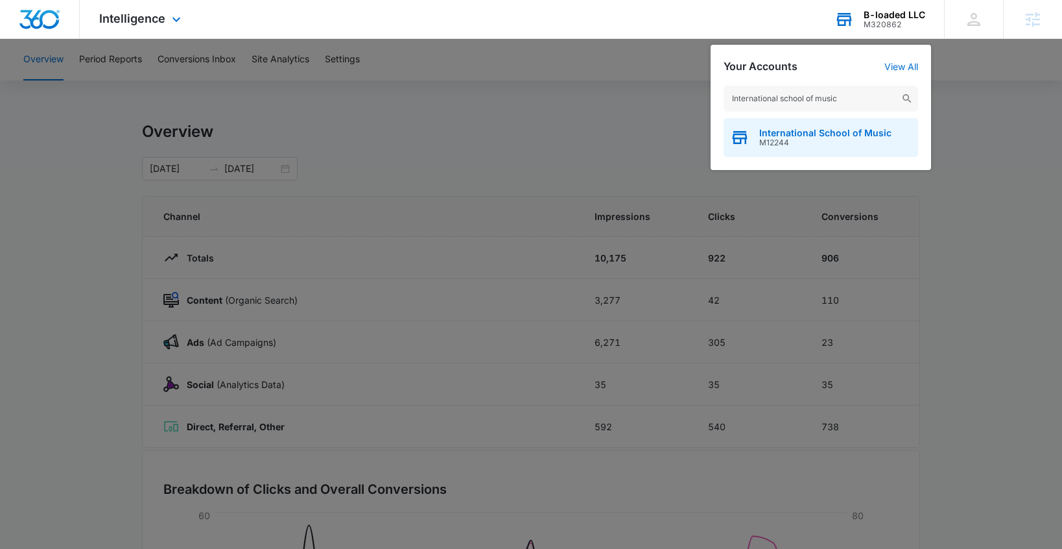
type input "International school of music"
click at [810, 138] on span "M12244" at bounding box center [825, 142] width 132 height 9
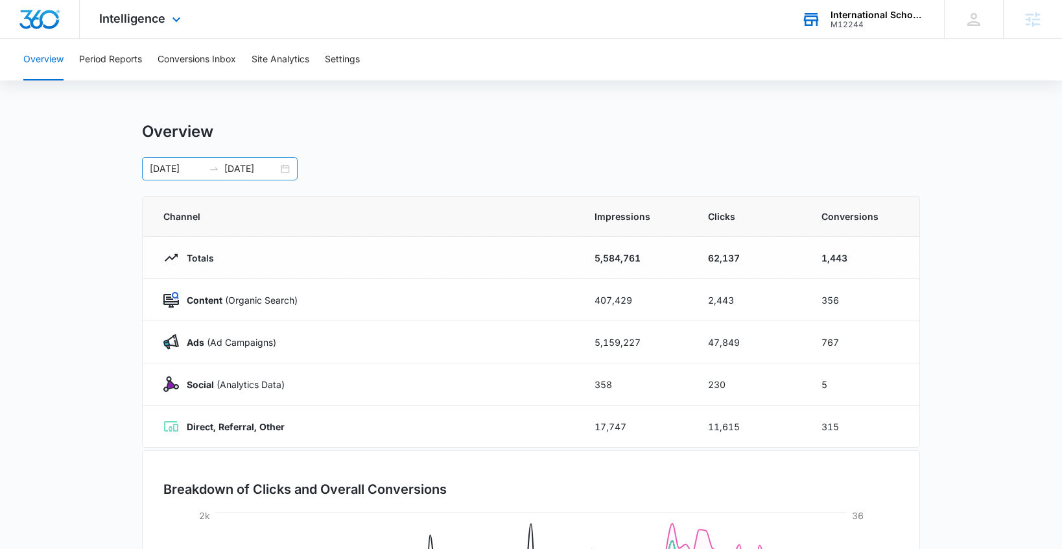
click at [285, 171] on div "07/03/2025 10/01/2025" at bounding box center [220, 168] width 156 height 23
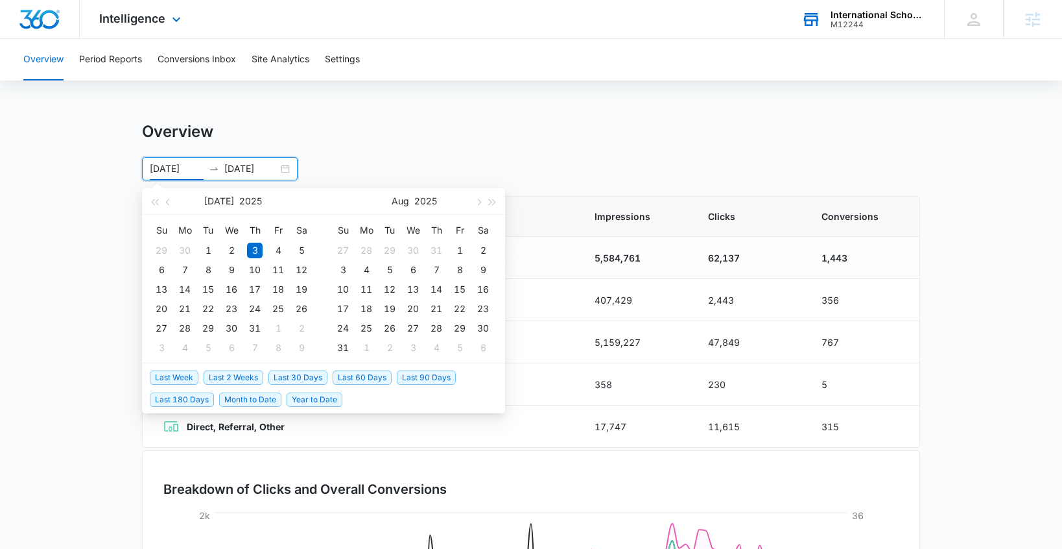
click at [191, 375] on span "Last Week" at bounding box center [174, 377] width 49 height 14
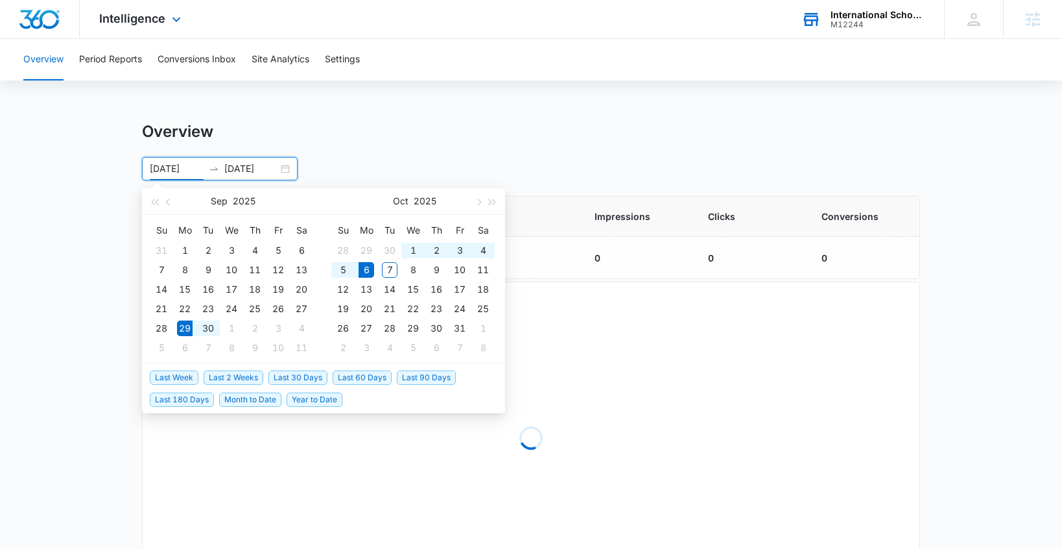
type input "09/29/2025"
type input "10/06/2025"
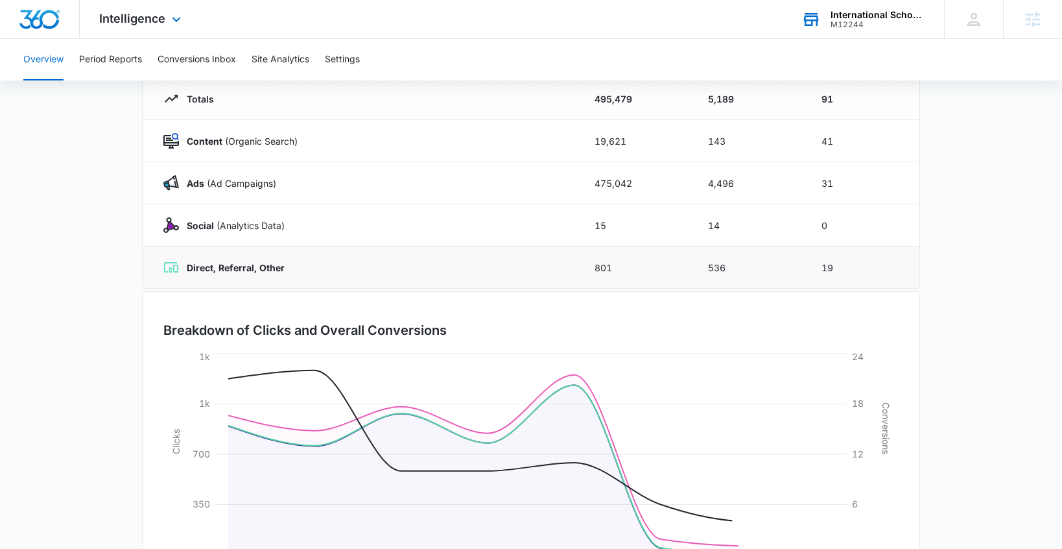
scroll to position [254, 0]
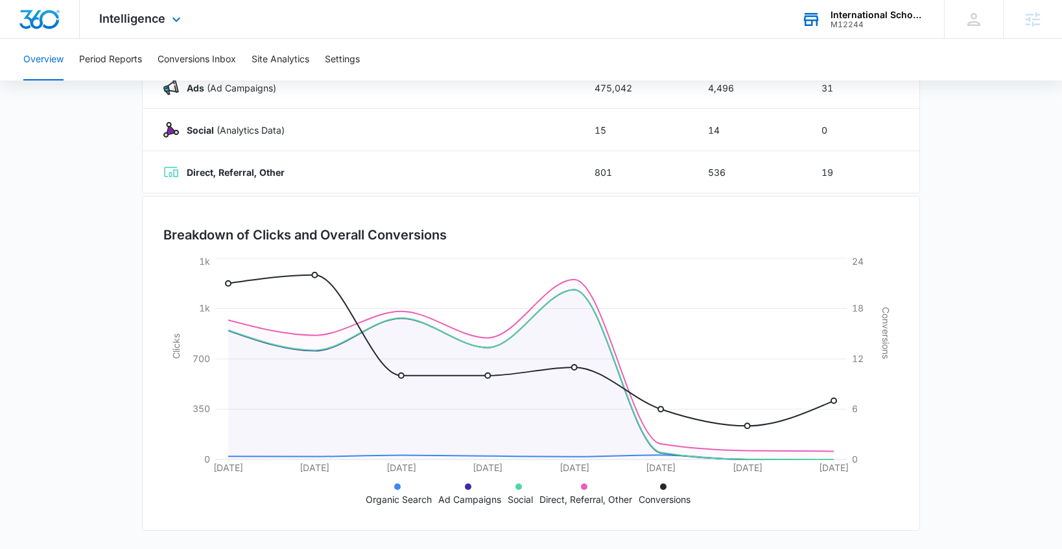
click at [129, 7] on div "Intelligence Apps Reputation Websites Forms CRM Email Social Shop Payments POS …" at bounding box center [142, 19] width 124 height 38
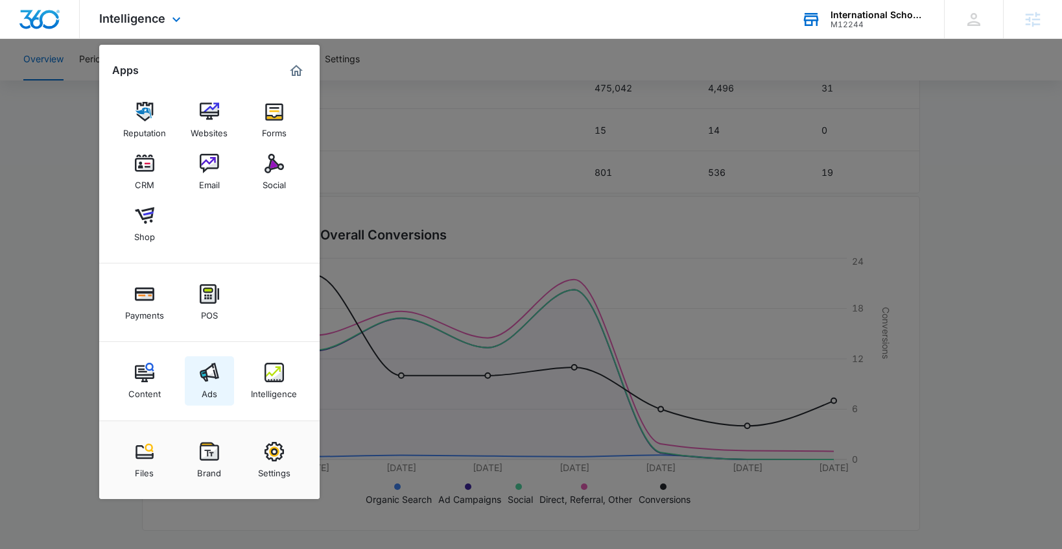
click at [210, 384] on div "Ads" at bounding box center [210, 390] width 16 height 17
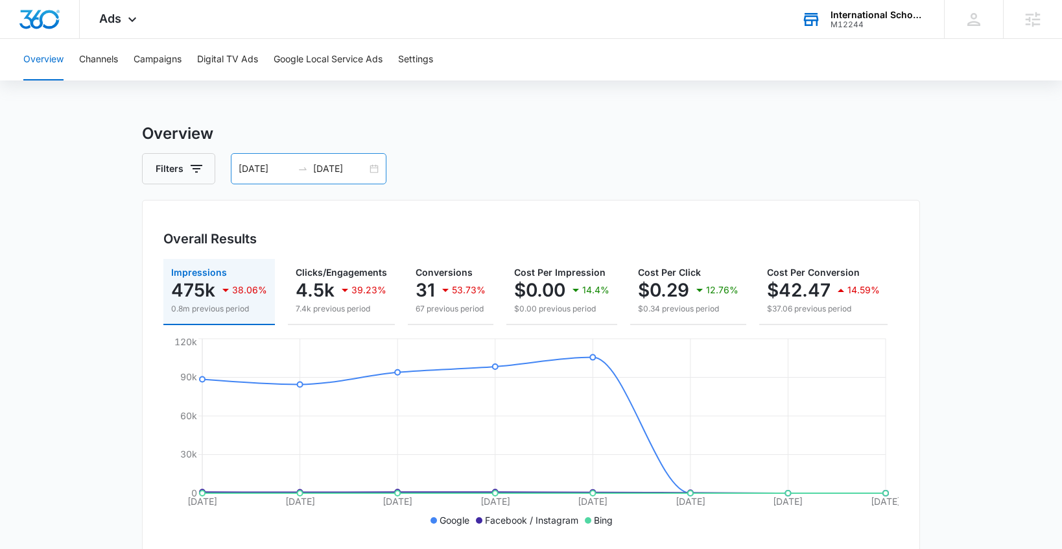
click at [337, 169] on input "10/06/2025" at bounding box center [340, 168] width 54 height 14
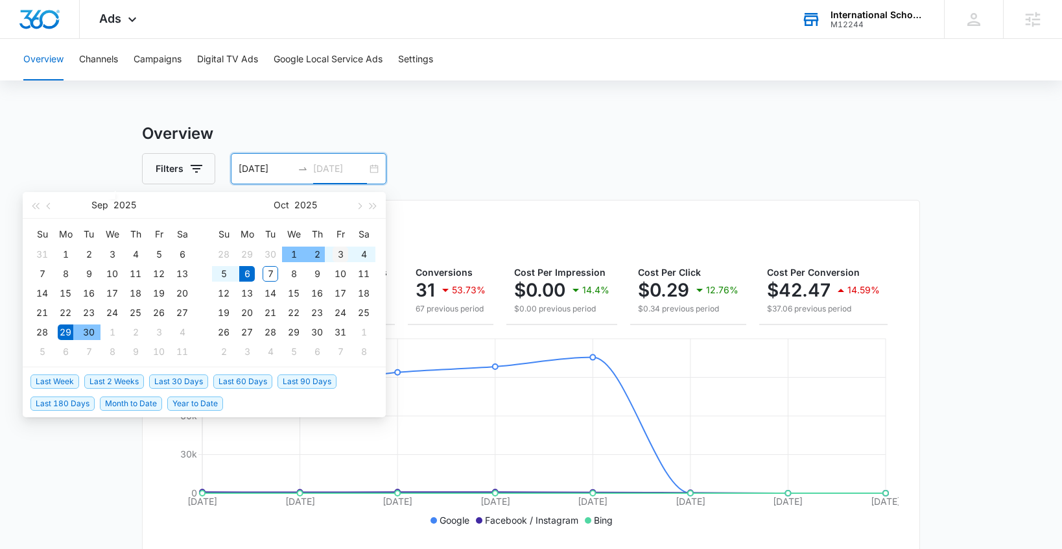
type input "10/03/2025"
click at [333, 255] on div "3" at bounding box center [341, 254] width 16 height 16
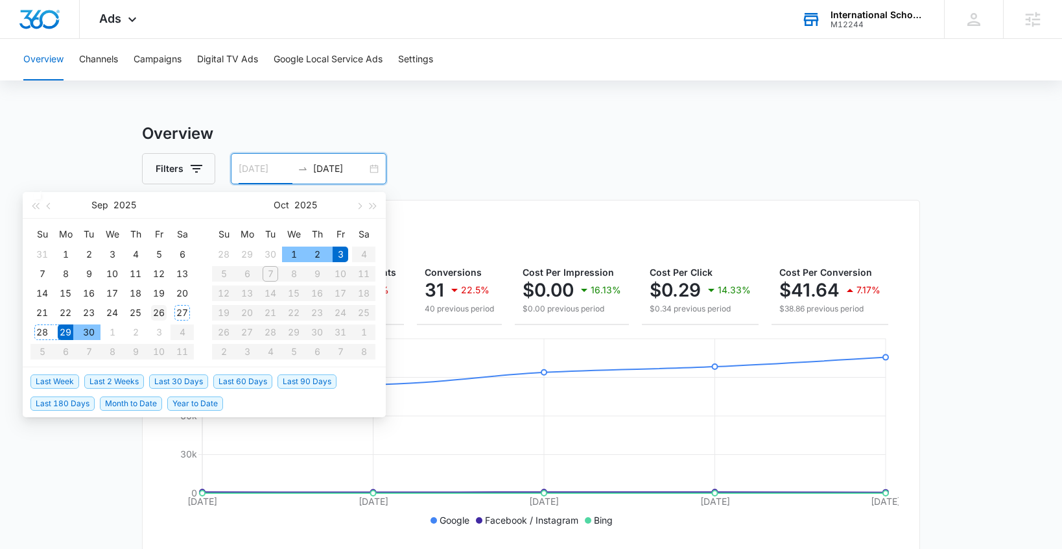
type input "09/26/2025"
click at [155, 311] on div "26" at bounding box center [159, 313] width 16 height 16
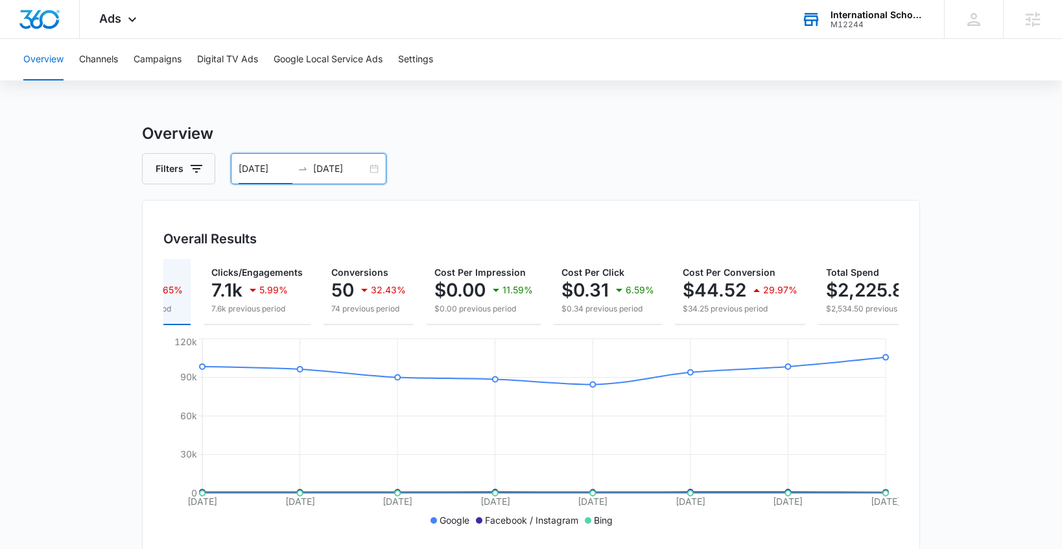
scroll to position [0, 156]
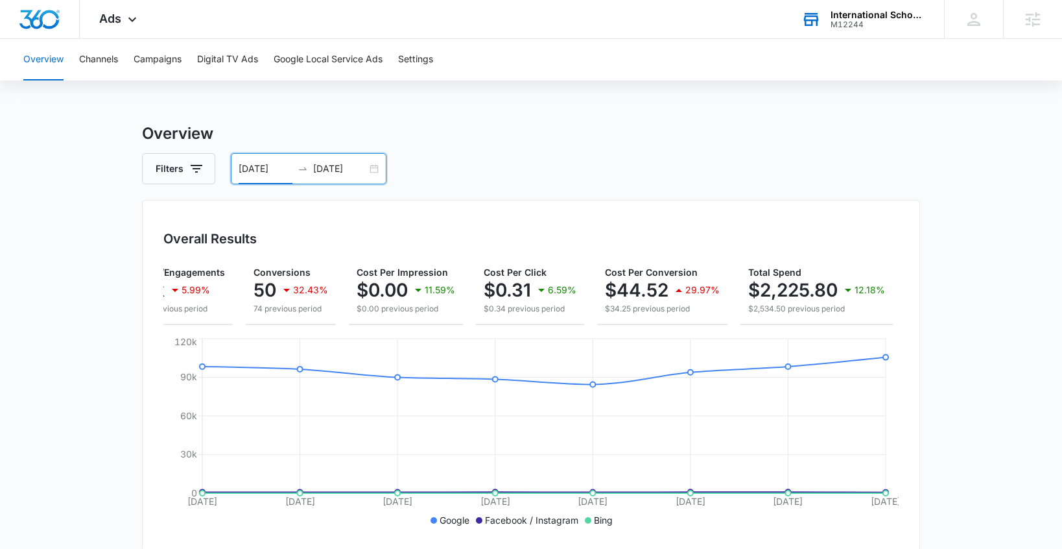
click at [851, 23] on div "M12244" at bounding box center [878, 24] width 95 height 9
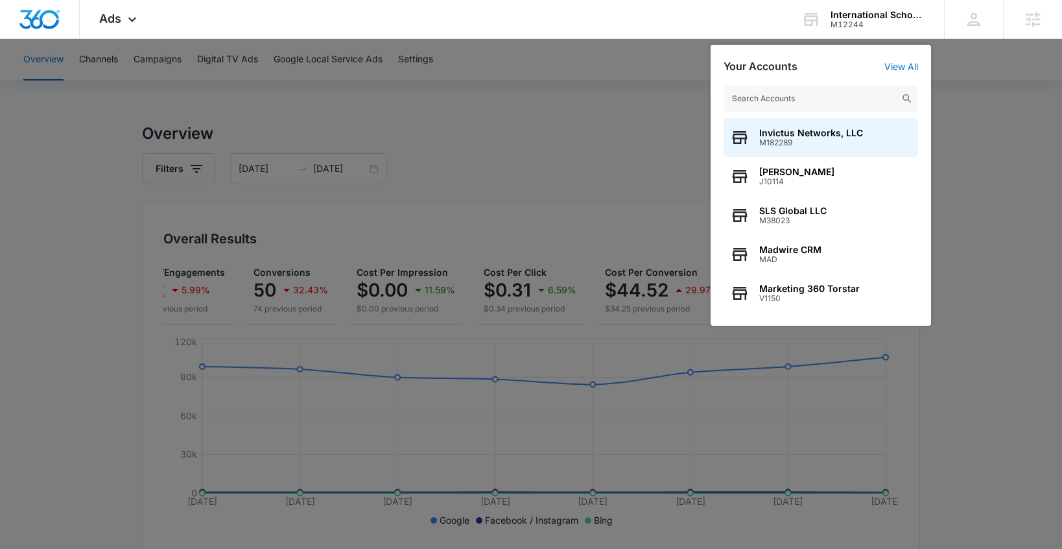
click at [768, 97] on input "text" at bounding box center [821, 99] width 195 height 26
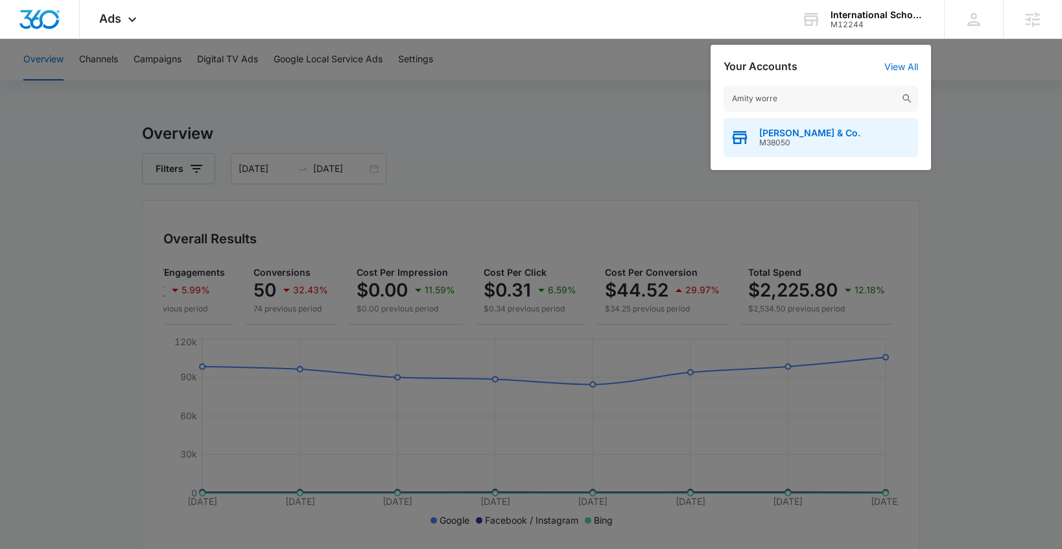
type input "Amity worre"
click at [775, 136] on span "[PERSON_NAME] & Co." at bounding box center [809, 133] width 101 height 10
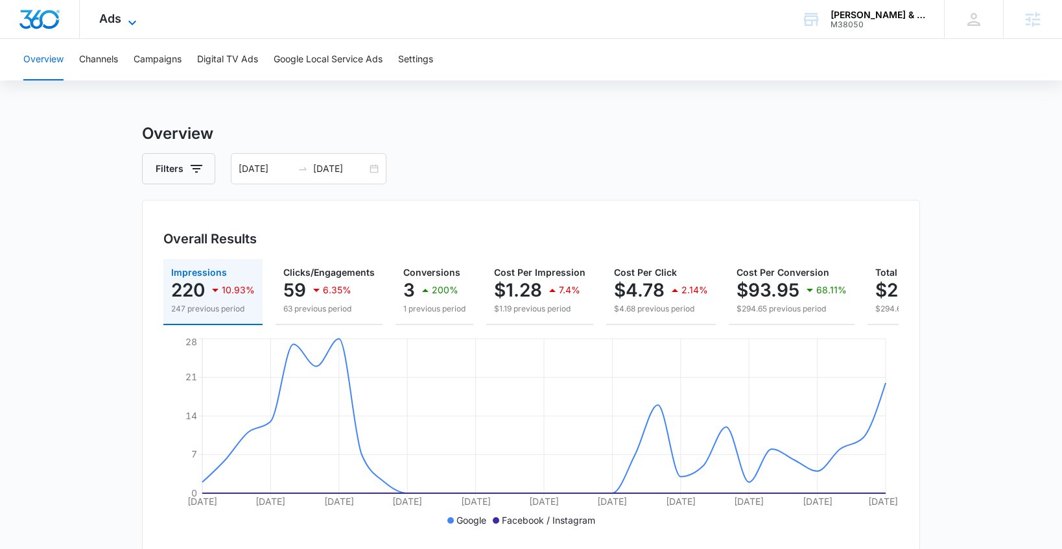
click at [108, 18] on span "Ads" at bounding box center [110, 19] width 22 height 14
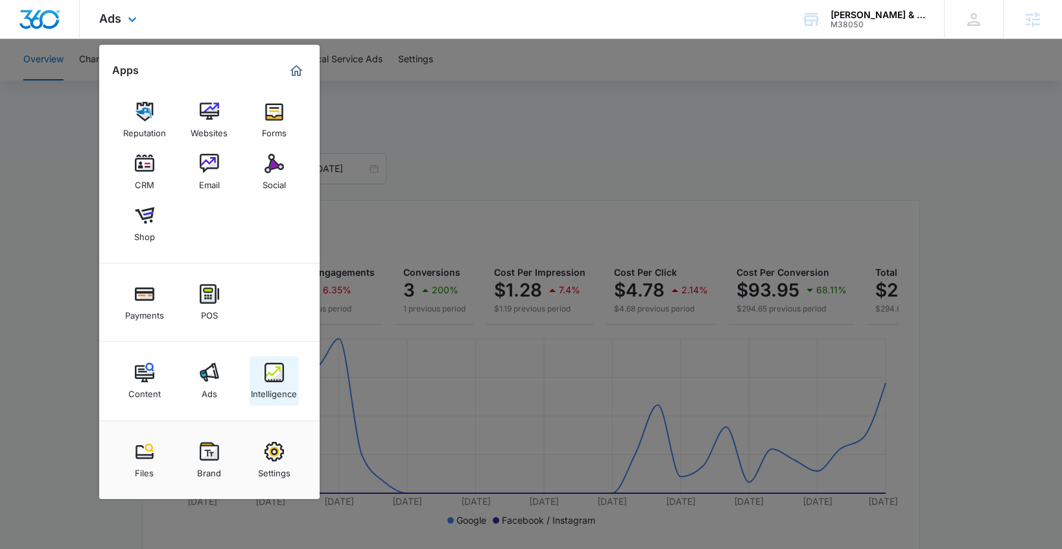
click at [268, 378] on img at bounding box center [274, 371] width 19 height 19
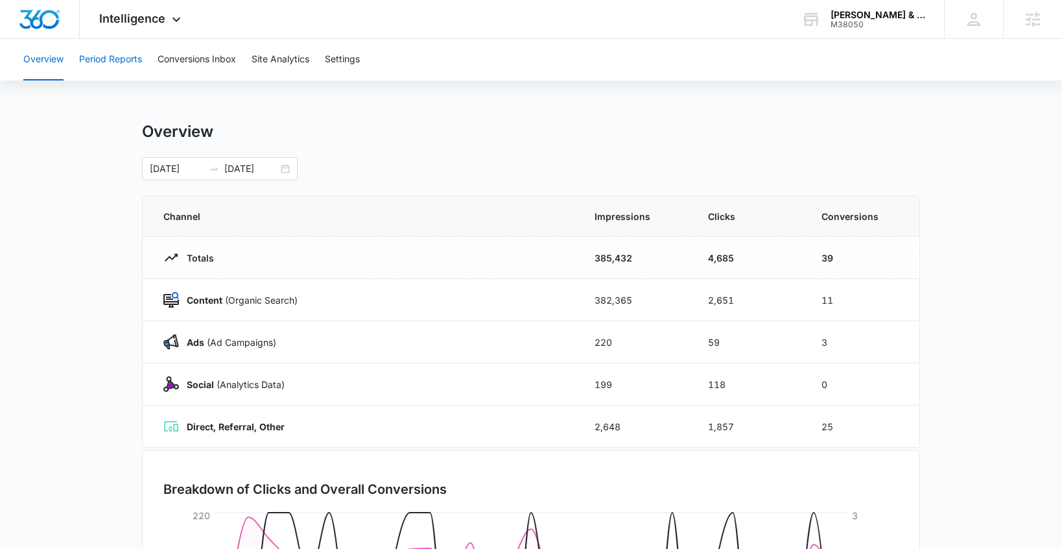
click at [115, 54] on button "Period Reports" at bounding box center [110, 59] width 63 height 41
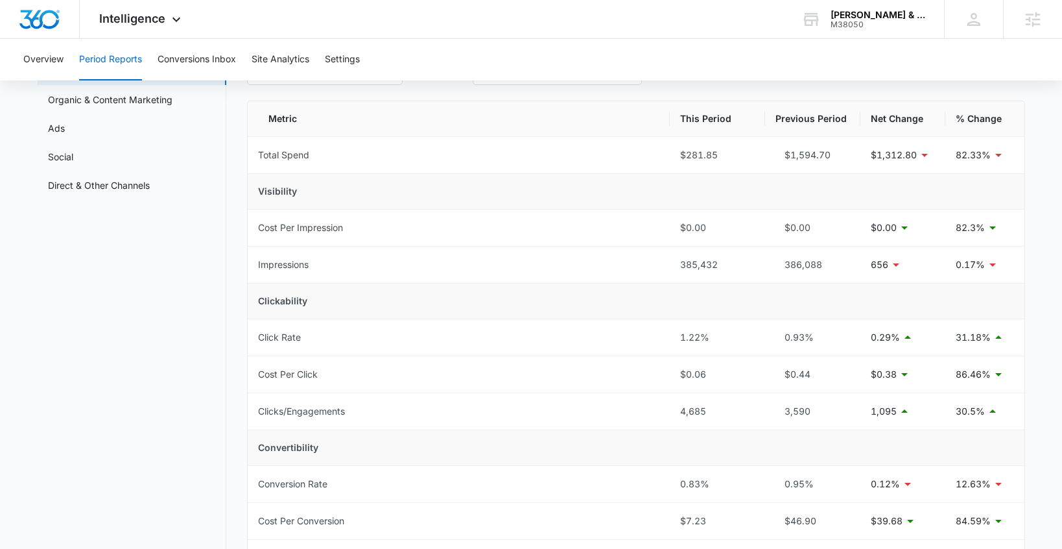
scroll to position [91, 0]
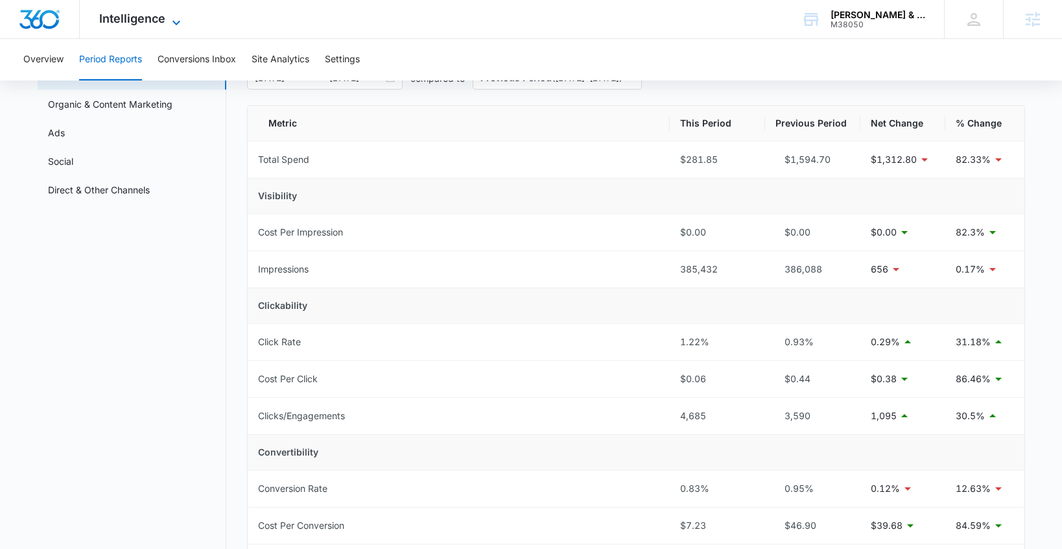
click at [150, 16] on span "Intelligence" at bounding box center [132, 19] width 66 height 14
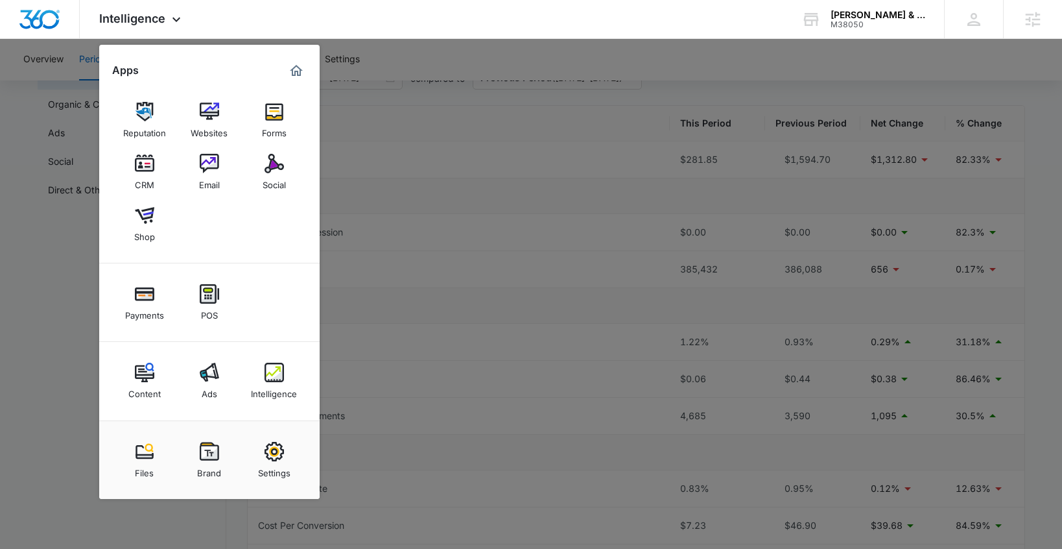
click at [147, 365] on img at bounding box center [144, 371] width 19 height 19
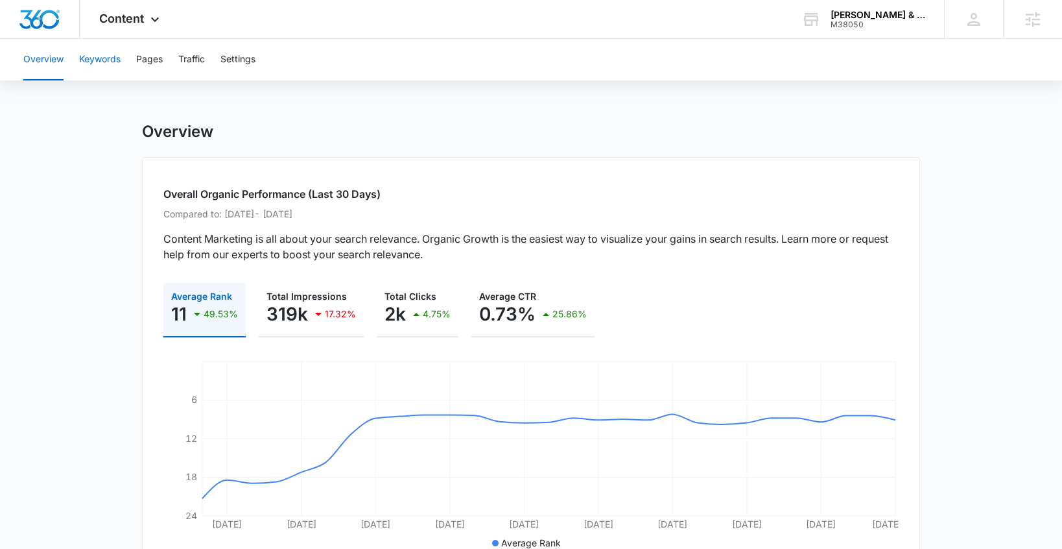
click at [102, 65] on button "Keywords" at bounding box center [99, 59] width 41 height 41
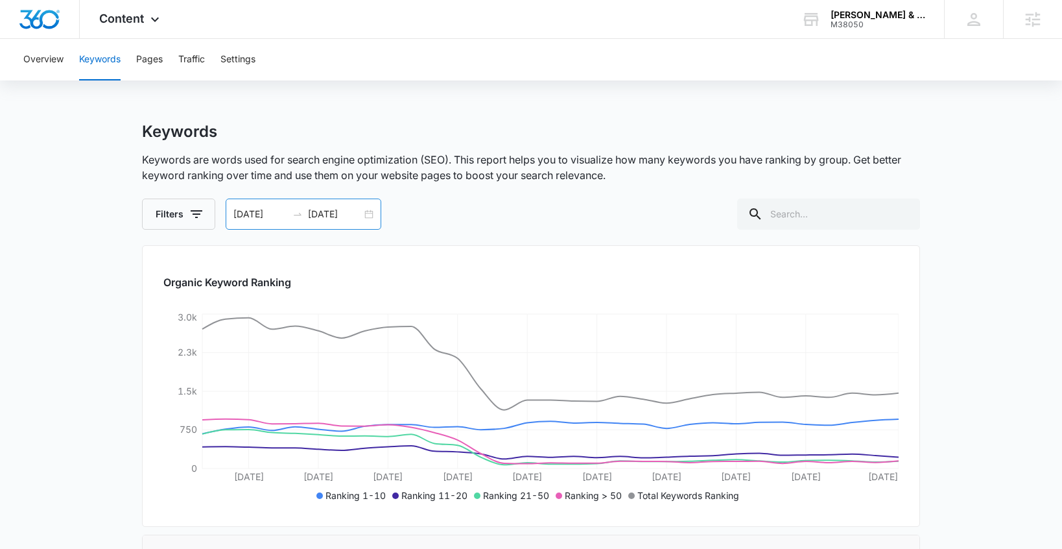
click at [366, 213] on div "08/31/2025 09/30/2025" at bounding box center [304, 213] width 156 height 31
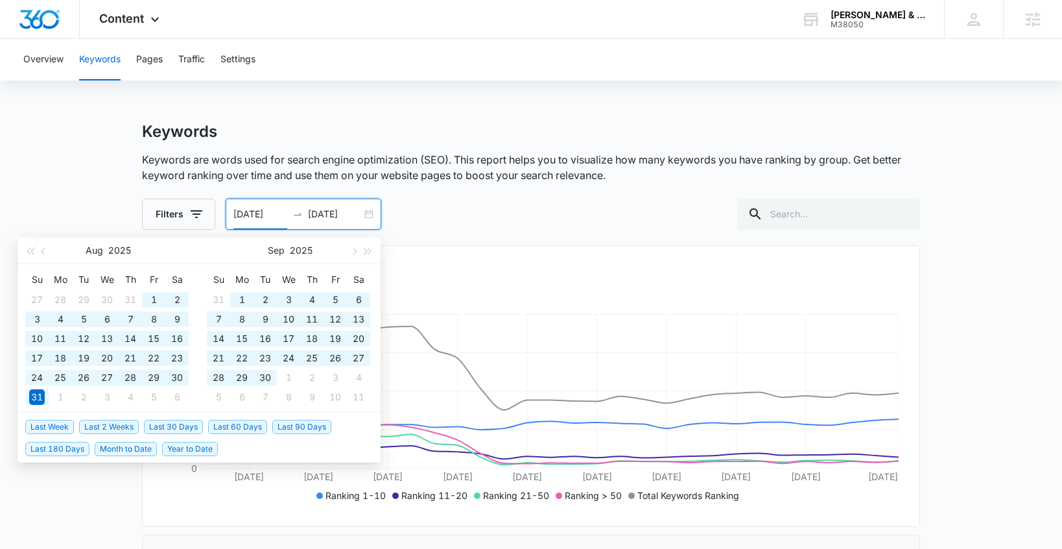
click at [300, 427] on span "Last 90 Days" at bounding box center [301, 426] width 59 height 14
type input "07/06/2025"
type input "10/04/2025"
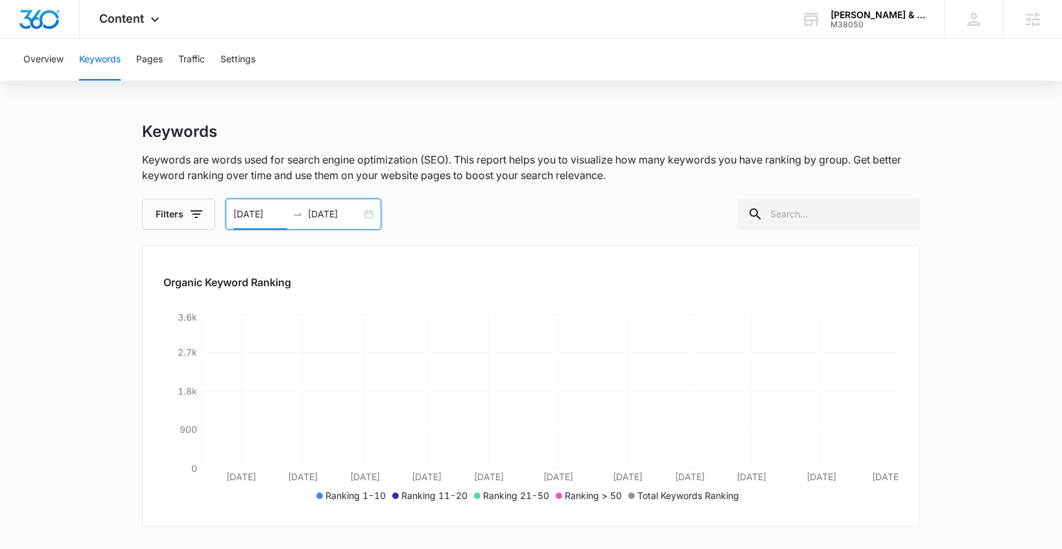
click at [101, 283] on main "Keywords Keywords are words used for search engine optimization (SEO). This rep…" at bounding box center [531, 433] width 1062 height 622
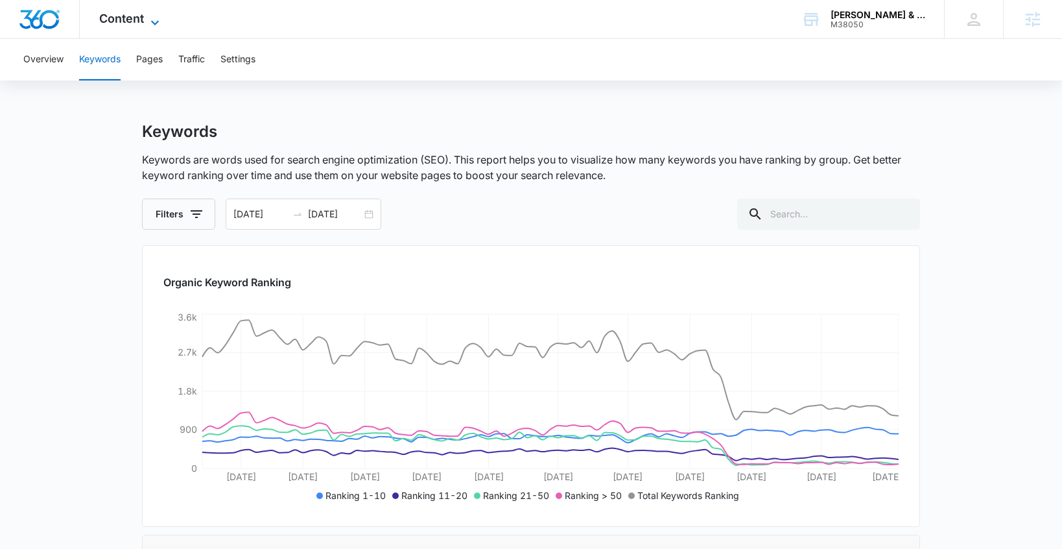
click at [144, 17] on div "Content Apps Reputation Websites Forms CRM Email Social Shop Payments POS Conte…" at bounding box center [131, 19] width 102 height 38
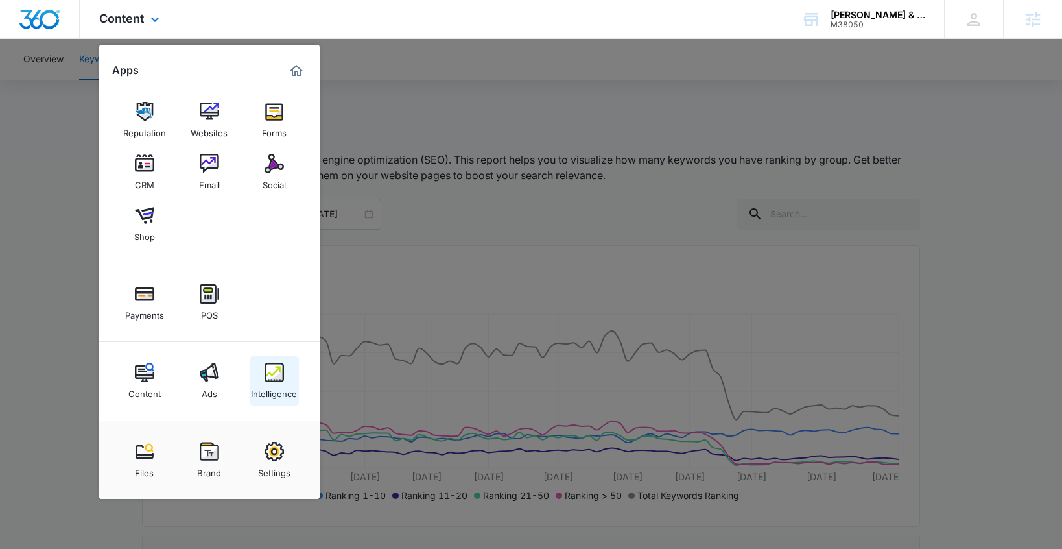
click at [279, 389] on div "Intelligence" at bounding box center [274, 390] width 46 height 17
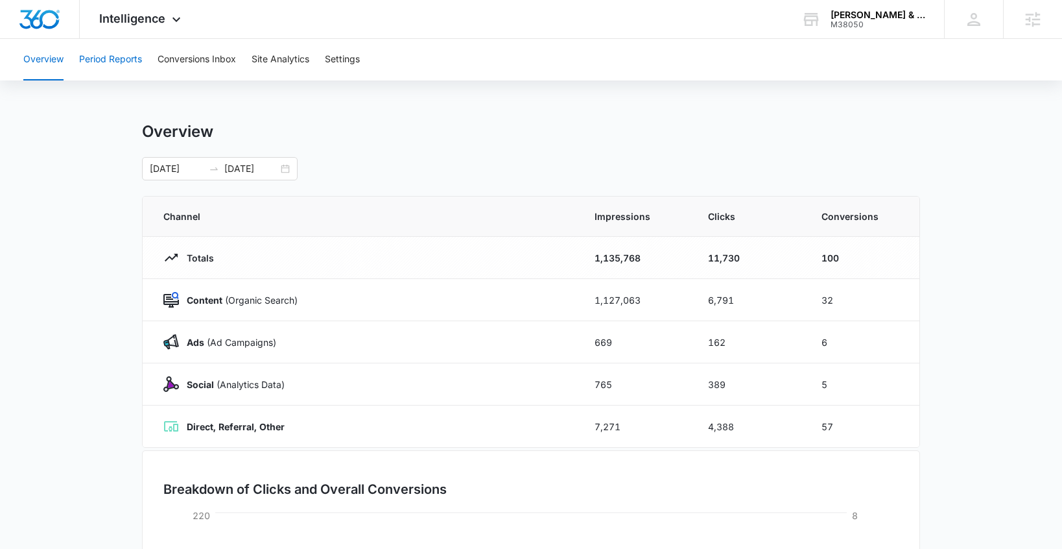
click at [124, 71] on button "Period Reports" at bounding box center [110, 59] width 63 height 41
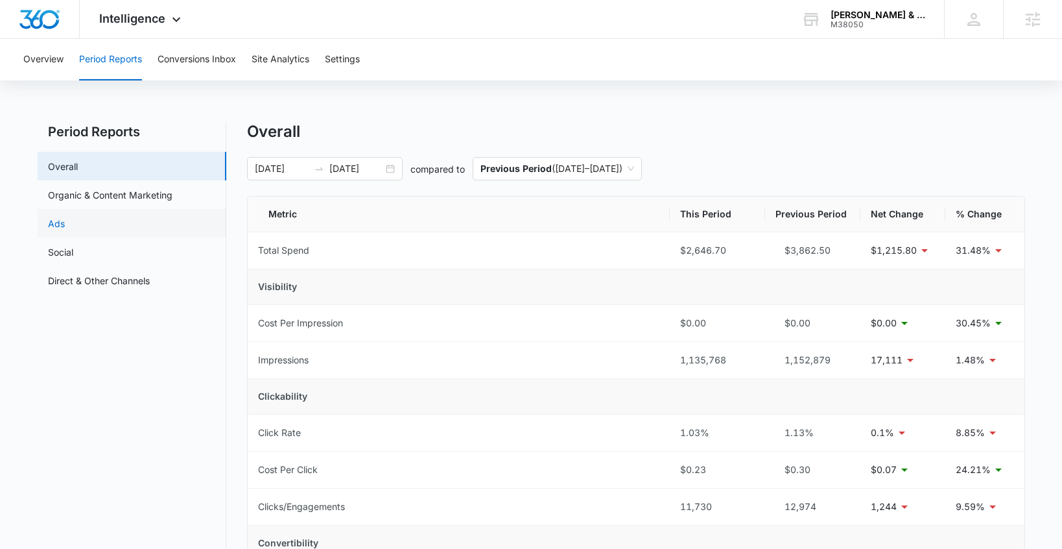
click at [65, 226] on link "Ads" at bounding box center [56, 224] width 17 height 14
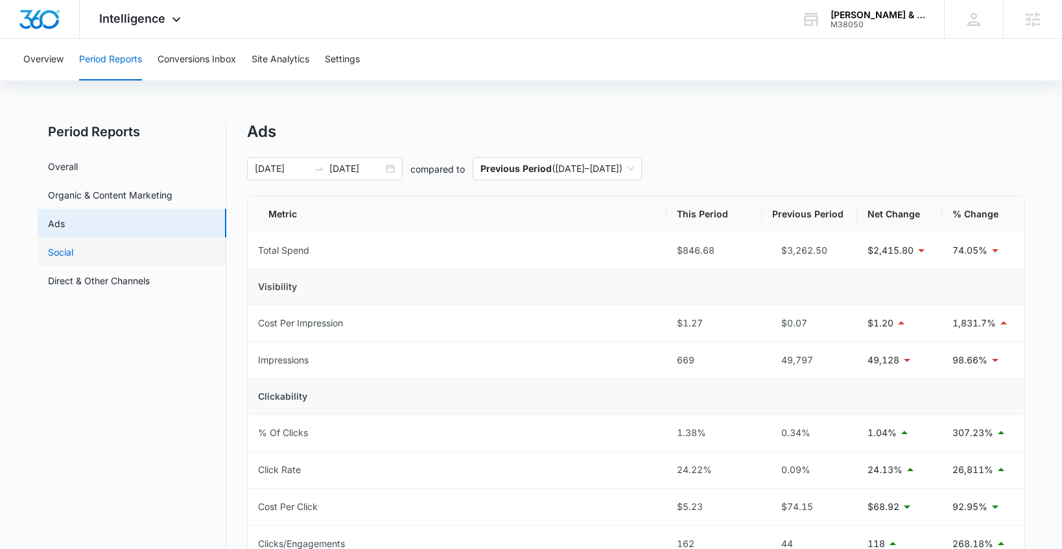
click at [71, 253] on link "Social" at bounding box center [60, 252] width 25 height 14
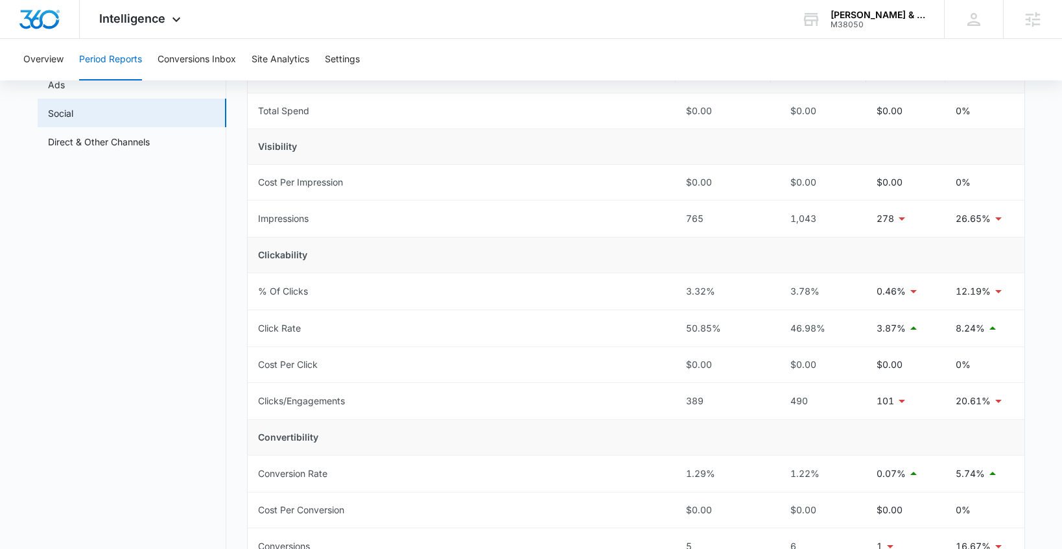
scroll to position [94, 0]
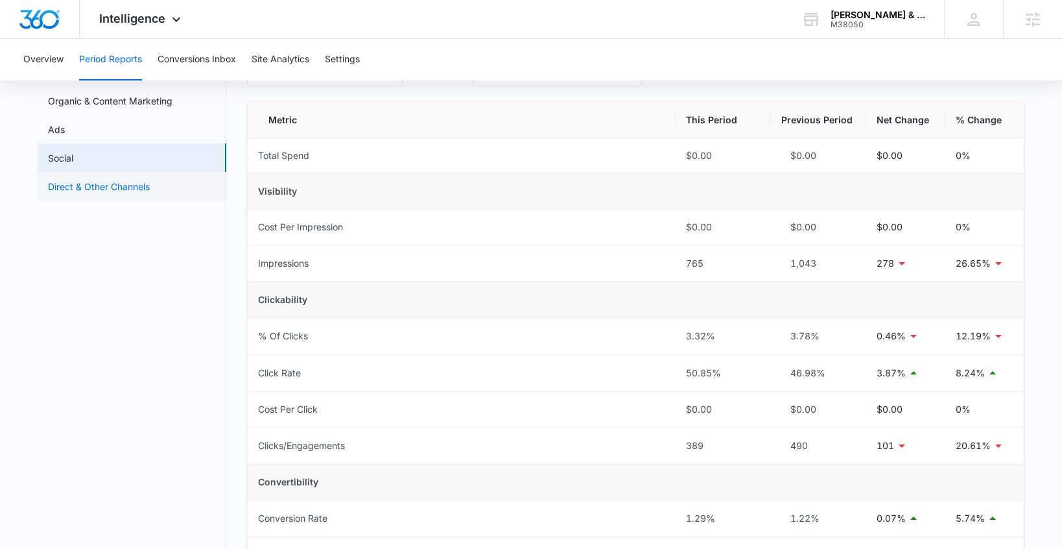
click at [86, 189] on link "Direct & Other Channels" at bounding box center [99, 187] width 102 height 14
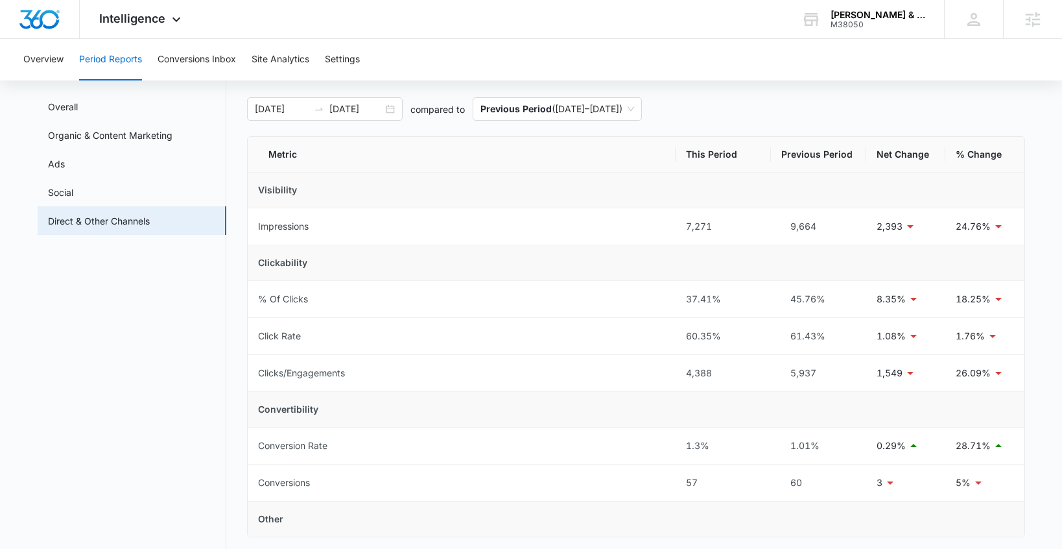
scroll to position [58, 0]
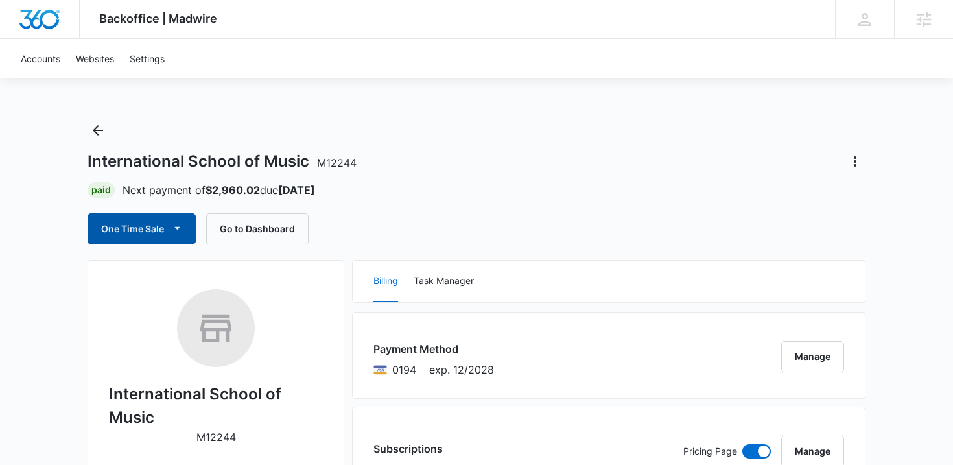
click at [123, 232] on button "One Time Sale" at bounding box center [142, 228] width 108 height 31
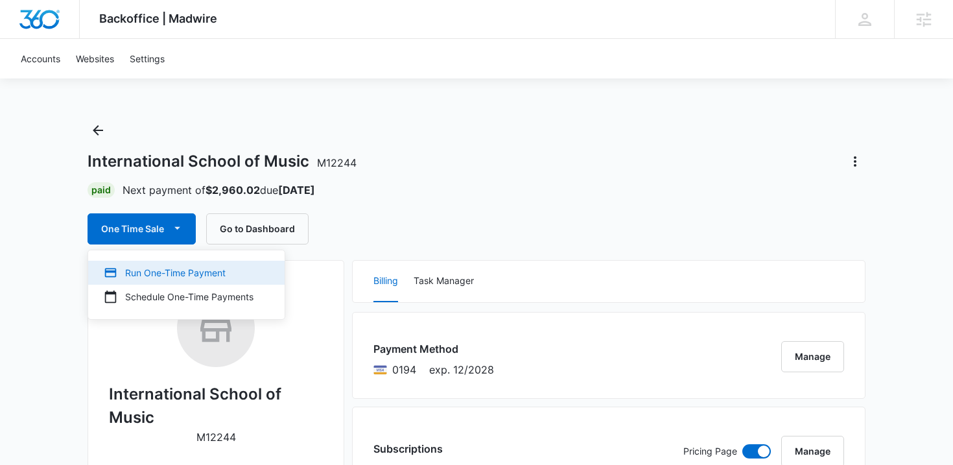
click at [141, 268] on div "Run One-Time Payment" at bounding box center [179, 273] width 150 height 14
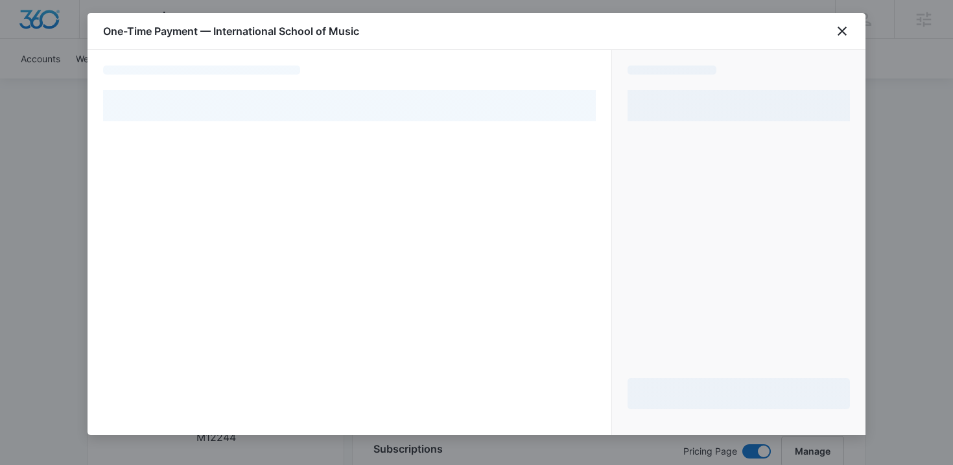
select select "pm_1ONkGBA4n8RTgNjUZOb09EKL"
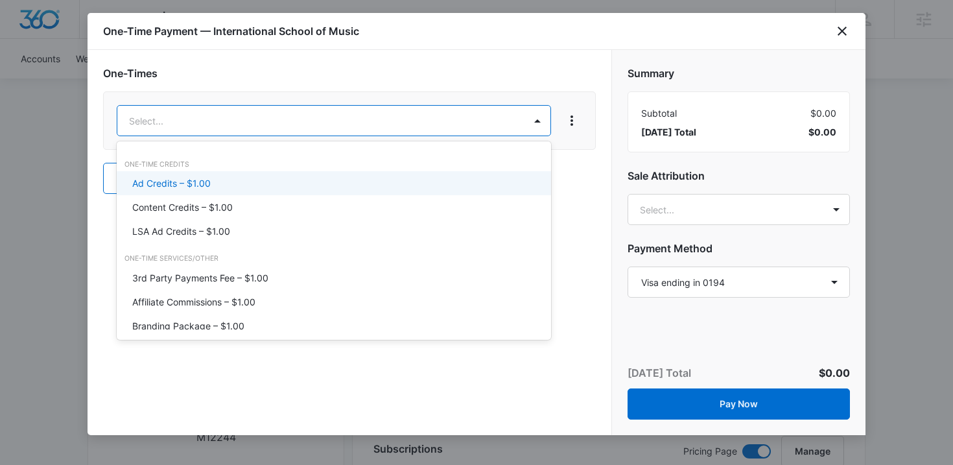
click at [274, 183] on div "Ad Credits – $1.00" at bounding box center [332, 183] width 401 height 14
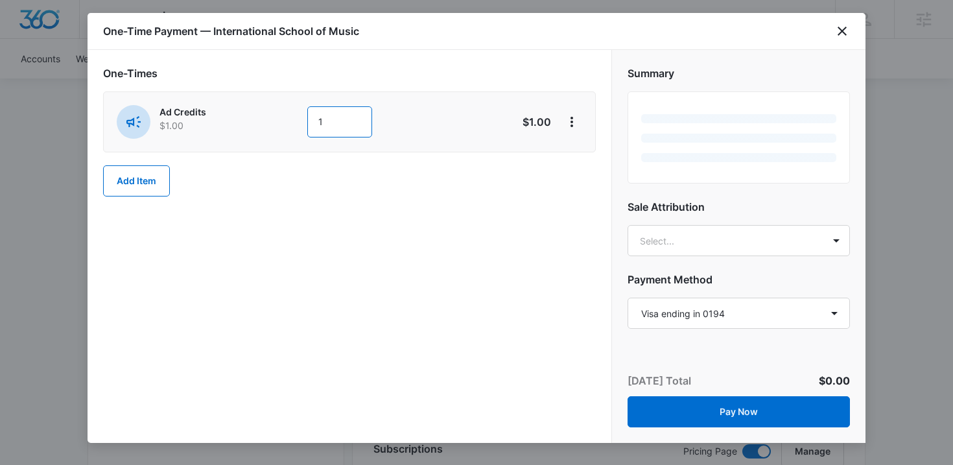
click at [322, 126] on input "1" at bounding box center [339, 121] width 65 height 31
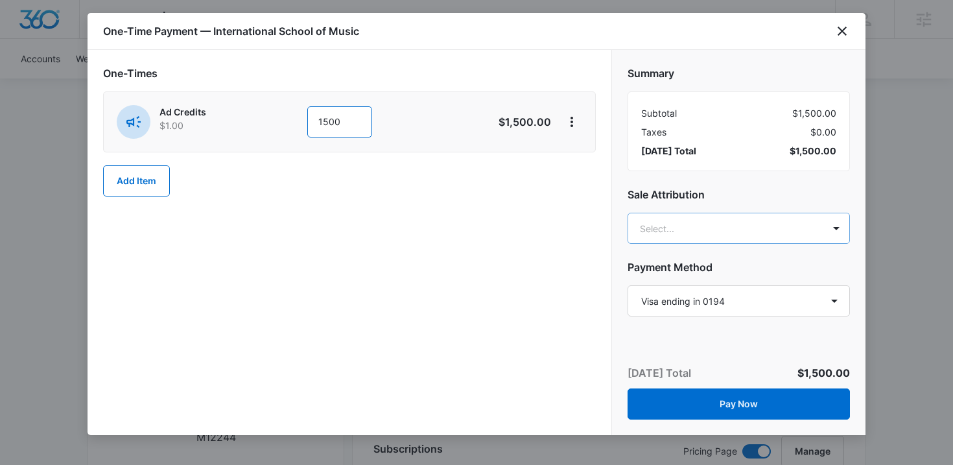
type input "1500"
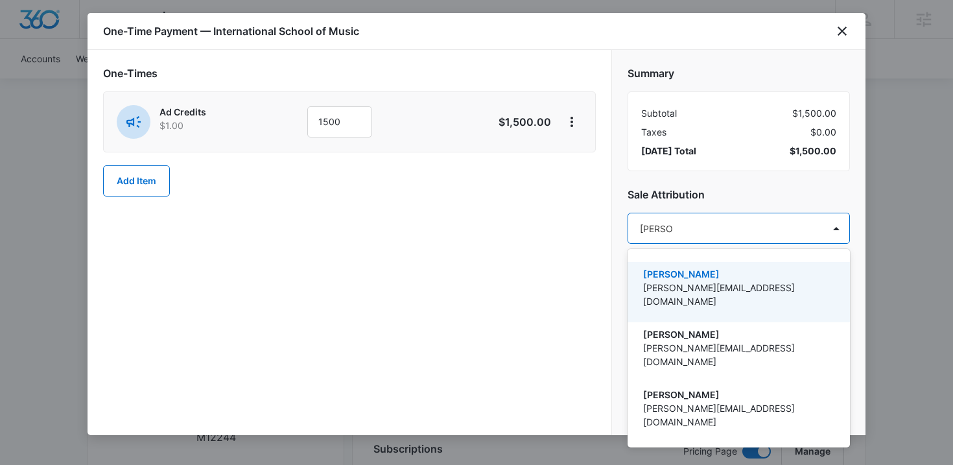
type input "Kaitlyn t"
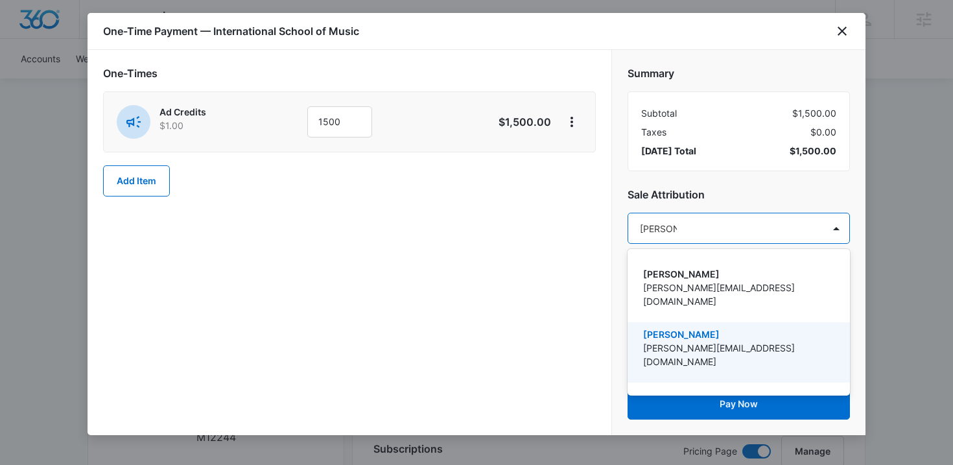
click at [691, 341] on p "[PERSON_NAME][EMAIL_ADDRESS][DOMAIN_NAME]" at bounding box center [737, 354] width 189 height 27
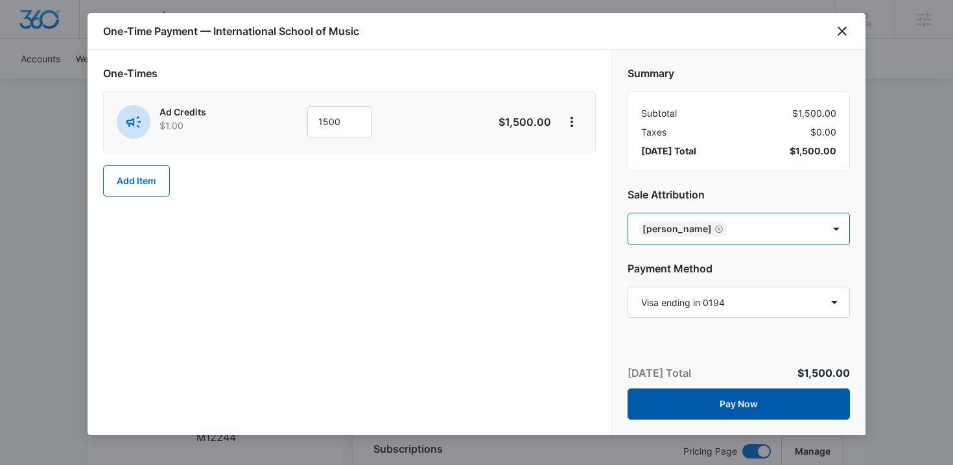
click at [740, 406] on button "Pay Now" at bounding box center [739, 403] width 222 height 31
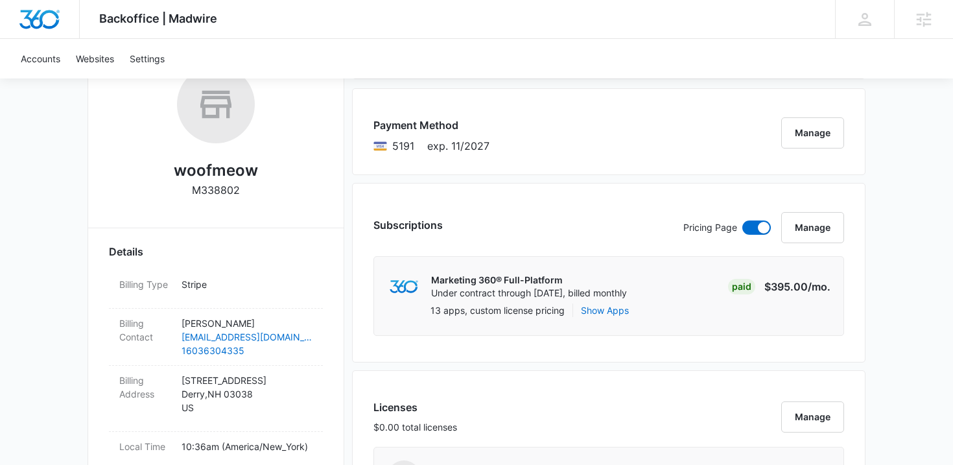
scroll to position [401, 0]
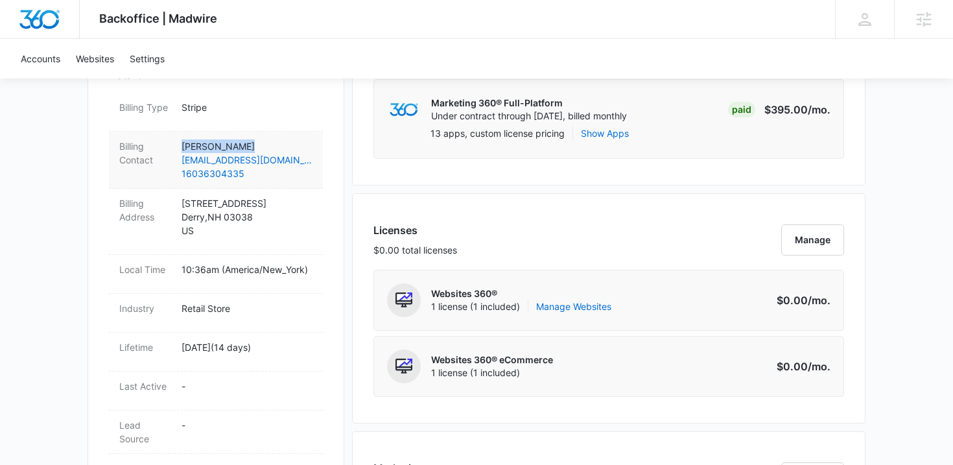
drag, startPoint x: 238, startPoint y: 147, endPoint x: 182, endPoint y: 147, distance: 56.4
click at [182, 147] on p "[PERSON_NAME]" at bounding box center [247, 146] width 131 height 14
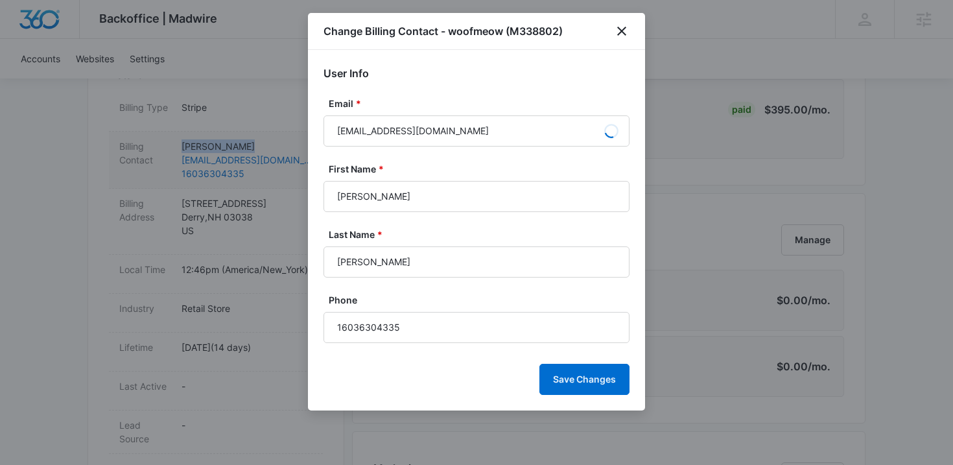
copy p "[PERSON_NAME]"
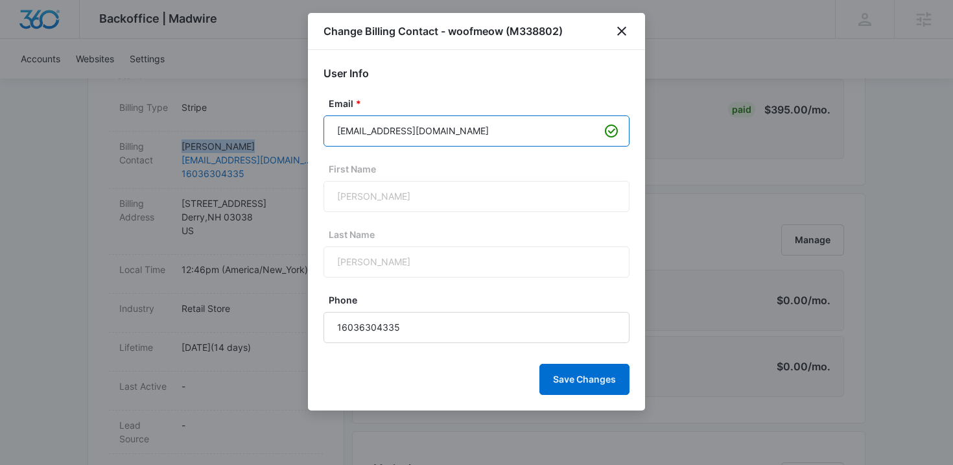
click at [533, 130] on input "mgr1295znow@hotmail.com" at bounding box center [477, 130] width 306 height 31
click at [625, 27] on icon "close" at bounding box center [621, 31] width 9 height 9
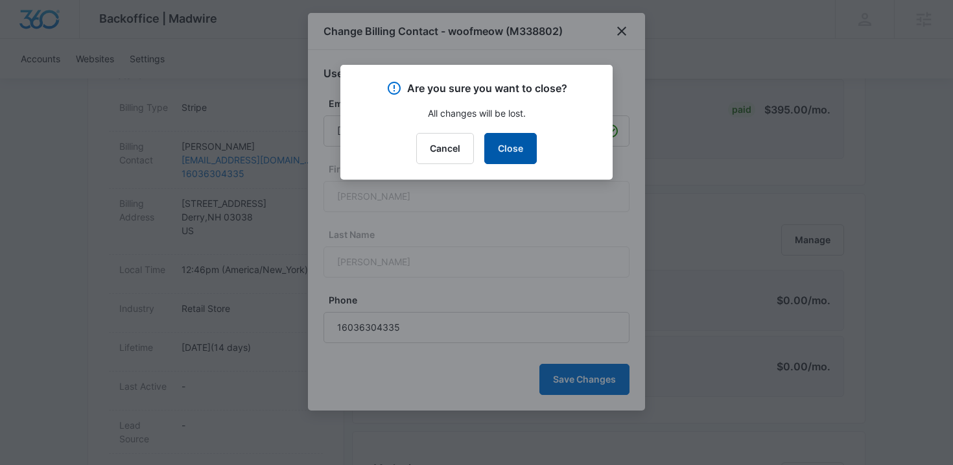
click at [523, 150] on button "Close" at bounding box center [510, 148] width 53 height 31
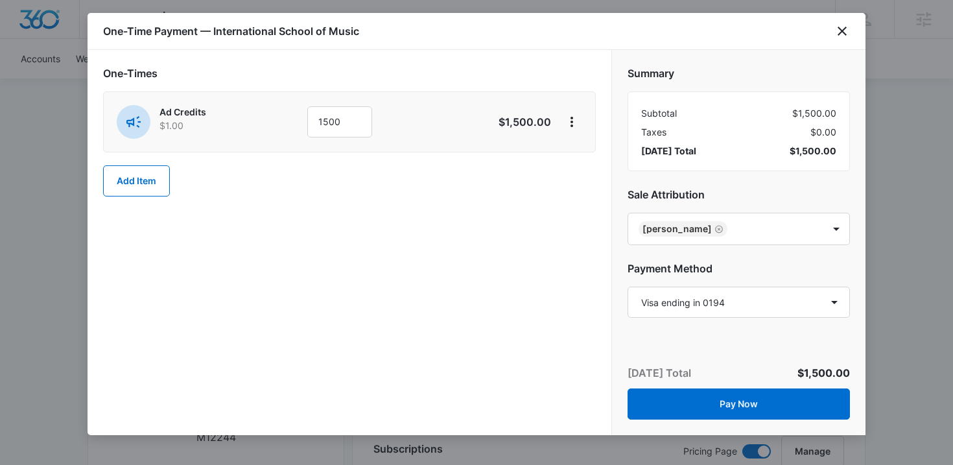
select select "pm_1ONkGBA4n8RTgNjUZOb09EKL"
click at [847, 28] on icon "close" at bounding box center [842, 31] width 16 height 16
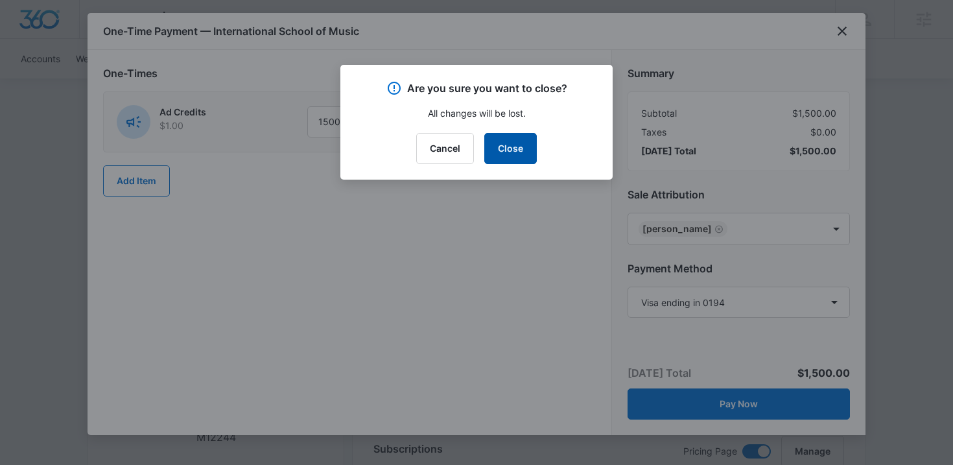
click at [517, 149] on button "Close" at bounding box center [510, 148] width 53 height 31
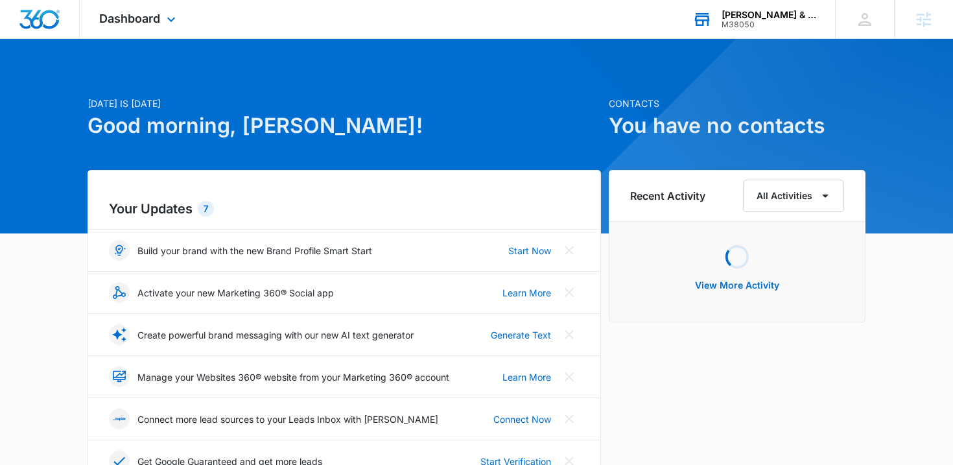
click at [759, 14] on div "[PERSON_NAME] & Co." at bounding box center [769, 15] width 95 height 10
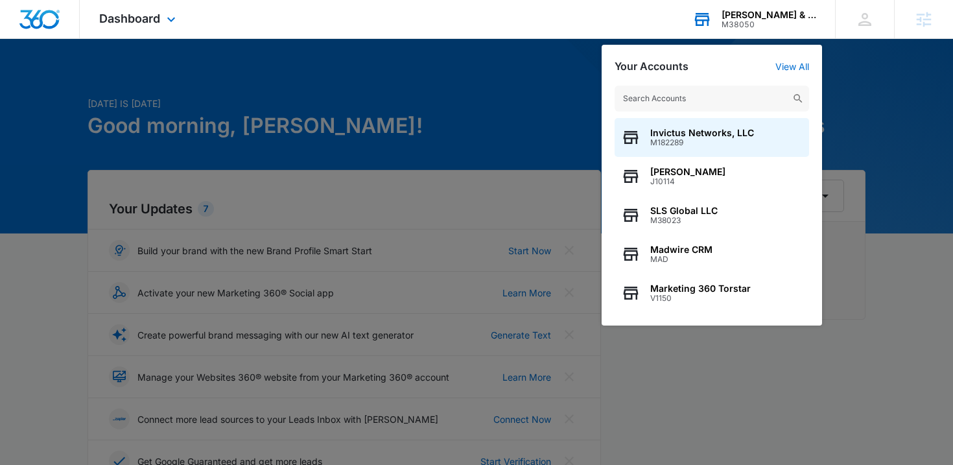
click at [679, 110] on input "text" at bounding box center [712, 99] width 195 height 26
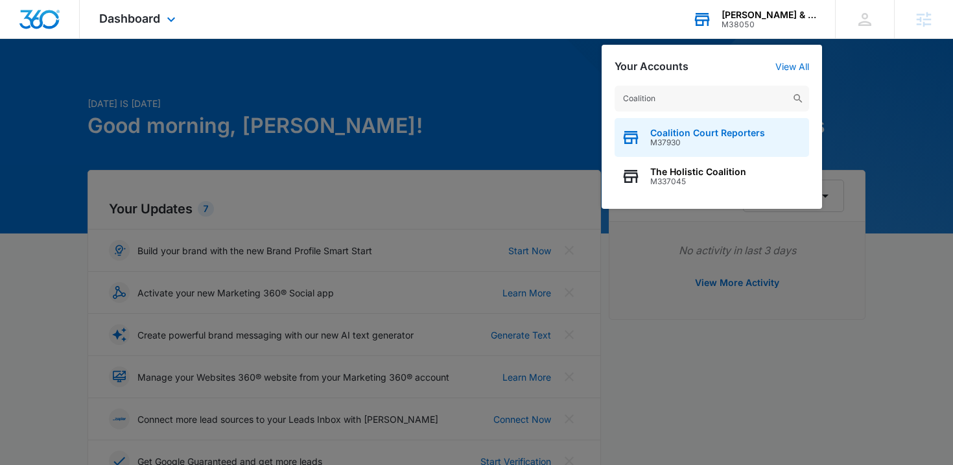
type input "Coalition"
click at [668, 131] on span "Coalition Court Reporters" at bounding box center [707, 133] width 115 height 10
